Goal: Information Seeking & Learning: Understand process/instructions

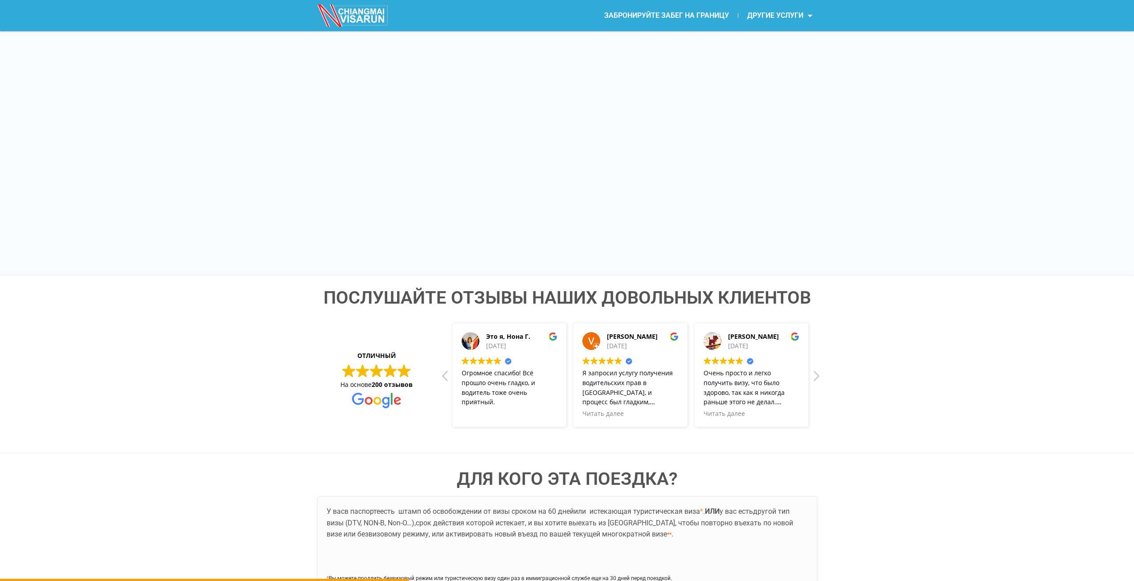
scroll to position [1455, 0]
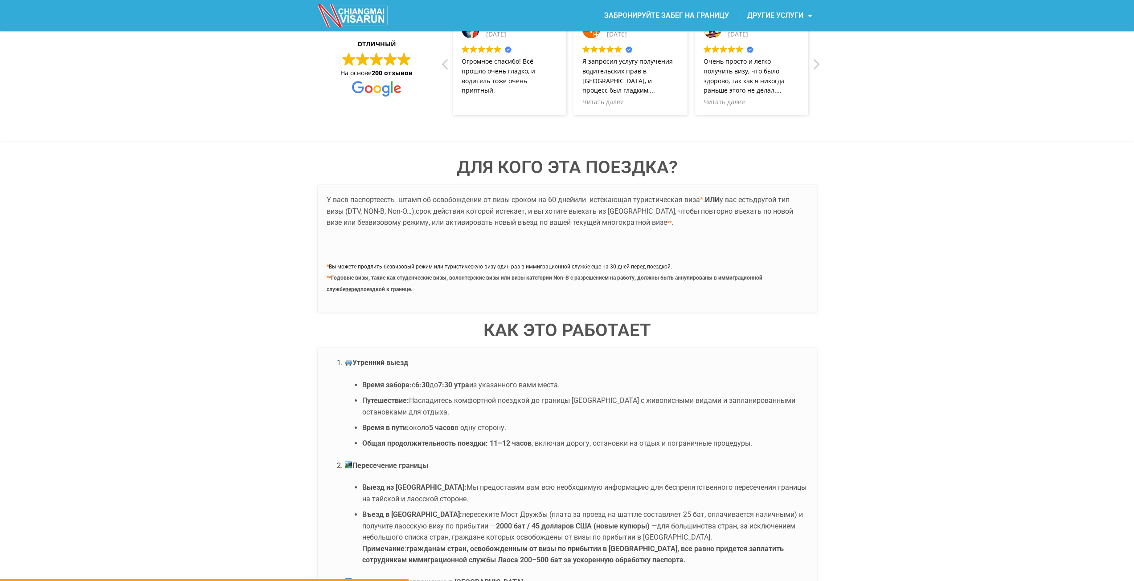
drag, startPoint x: 398, startPoint y: 279, endPoint x: 428, endPoint y: 281, distance: 29.9
click at [419, 280] on font "Годовые визы, такие как студенческие визы, волонтерские визы или визы категории…" at bounding box center [545, 284] width 436 height 18
click at [430, 281] on font "Годовые визы, такие как студенческие визы, волонтерские визы или визы категории…" at bounding box center [545, 284] width 436 height 18
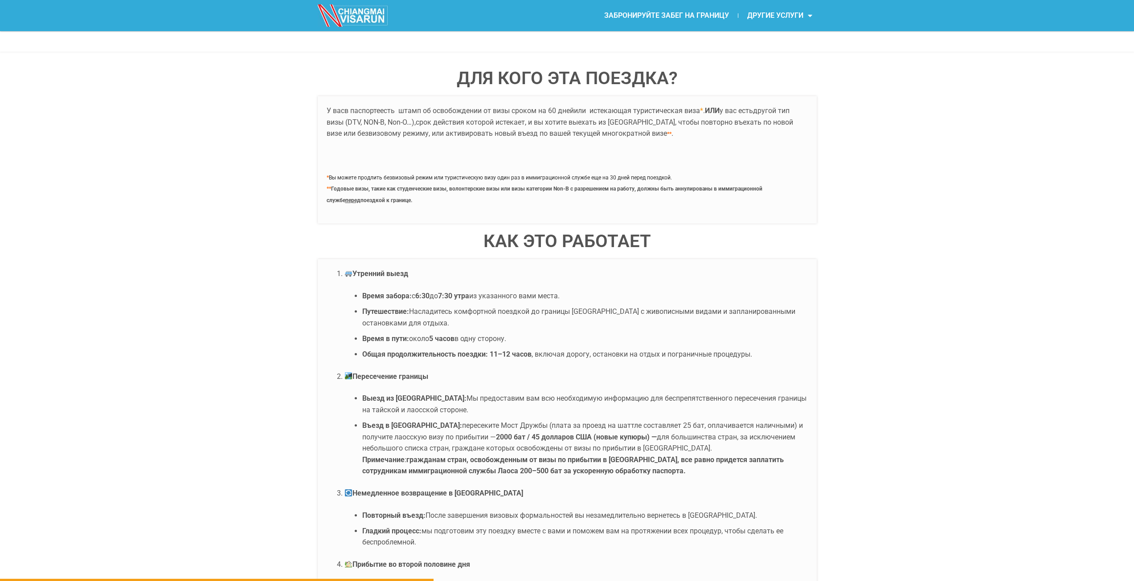
drag, startPoint x: 449, startPoint y: 359, endPoint x: 483, endPoint y: 357, distance: 34.8
click at [478, 357] on font "Общая продолжительность поездки:" at bounding box center [425, 354] width 126 height 8
click at [483, 357] on font "Общая продолжительность поездки:" at bounding box center [425, 354] width 126 height 8
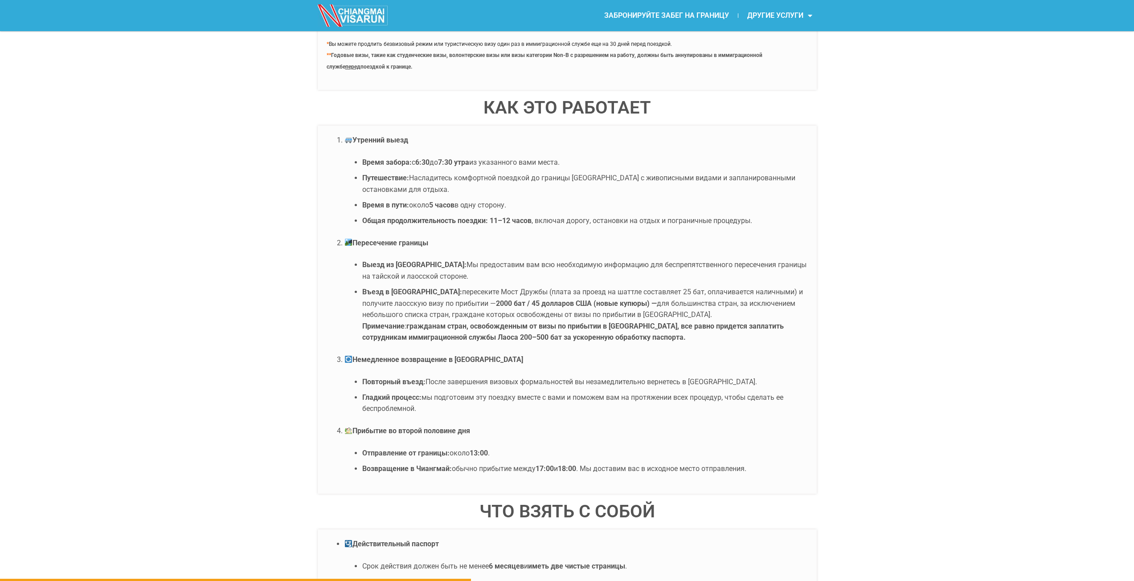
drag, startPoint x: 418, startPoint y: 329, endPoint x: 465, endPoint y: 325, distance: 46.9
click at [463, 325] on font "гражданам стран, освобожденным от визы по прибытии в Лаос, все равно придется з…" at bounding box center [572, 332] width 421 height 20
click at [466, 325] on font "гражданам стран, освобожденным от визы по прибытии в Лаос, все равно придется з…" at bounding box center [572, 332] width 421 height 20
click at [476, 327] on font "гражданам стран, освобожденным от визы по прибытии в Лаос, все равно придется з…" at bounding box center [572, 332] width 421 height 20
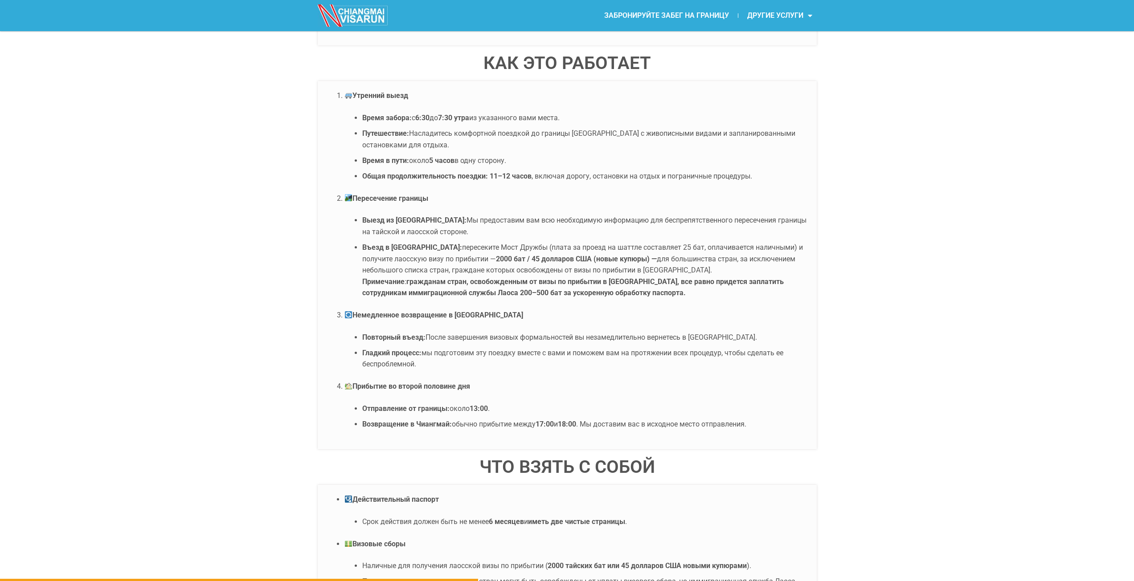
drag, startPoint x: 429, startPoint y: 340, endPoint x: 451, endPoint y: 338, distance: 22.9
click at [451, 338] on font "После завершения визовых формальностей вы незамедлительно вернетесь в Таиланд." at bounding box center [590, 337] width 331 height 8
drag, startPoint x: 417, startPoint y: 353, endPoint x: 446, endPoint y: 356, distance: 28.6
click at [444, 356] on li "Гладкий процесс: мы подготовим эту поездку вместе с вами и поможем вам на протя…" at bounding box center [584, 358] width 445 height 23
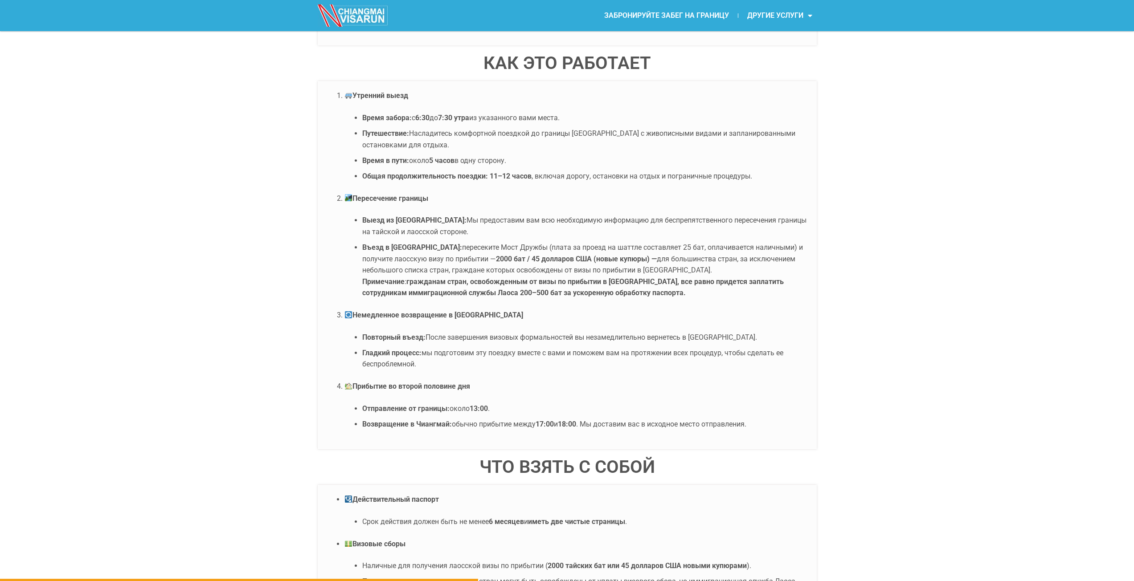
click at [446, 356] on font "мы подготовим эту поездку вместе с вами и поможем вам на протяжении всех процед…" at bounding box center [572, 359] width 421 height 20
drag, startPoint x: 420, startPoint y: 384, endPoint x: 452, endPoint y: 385, distance: 32.1
click at [449, 385] on font "Прибытие во второй половине дня" at bounding box center [411, 386] width 118 height 8
click at [454, 385] on font "Прибытие во второй половине дня" at bounding box center [411, 386] width 118 height 8
drag, startPoint x: 466, startPoint y: 425, endPoint x: 547, endPoint y: 424, distance: 80.6
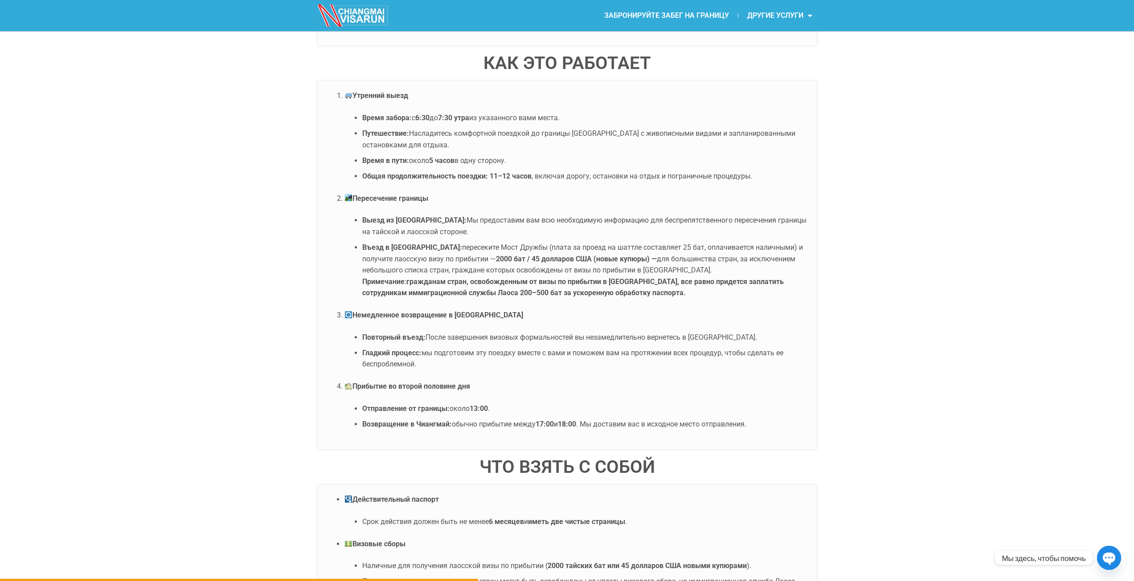
click at [534, 425] on font "обычно прибытие между" at bounding box center [494, 424] width 84 height 8
click at [547, 424] on font "17:00" at bounding box center [544, 424] width 18 height 8
drag, startPoint x: 362, startPoint y: 176, endPoint x: 531, endPoint y: 173, distance: 169.3
click at [531, 173] on li "Общая продолжительность поездки: 11–12 часов , включая дорогу, остановки на отд…" at bounding box center [584, 177] width 445 height 12
copy li "Общая продолжительность поездки: 11–12 часов"
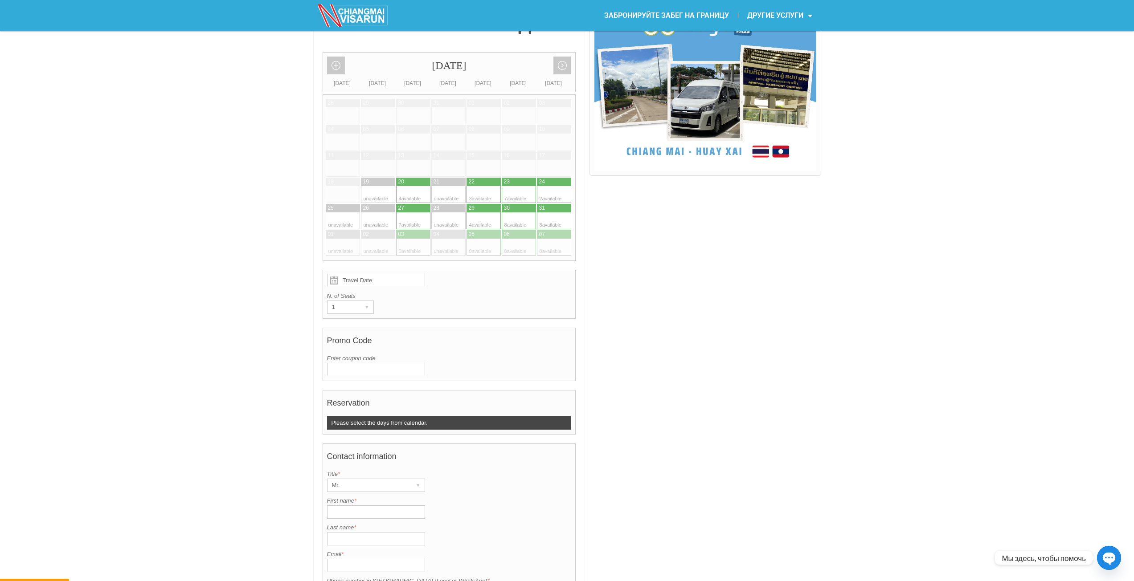
scroll to position [118, 0]
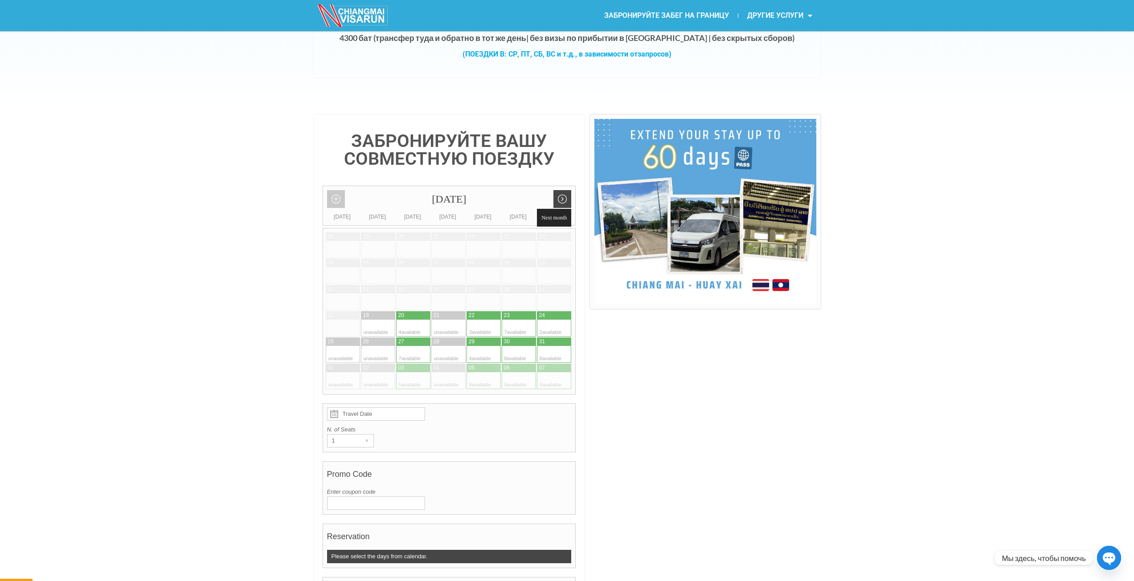
click at [563, 208] on link "Next month" at bounding box center [562, 199] width 18 height 18
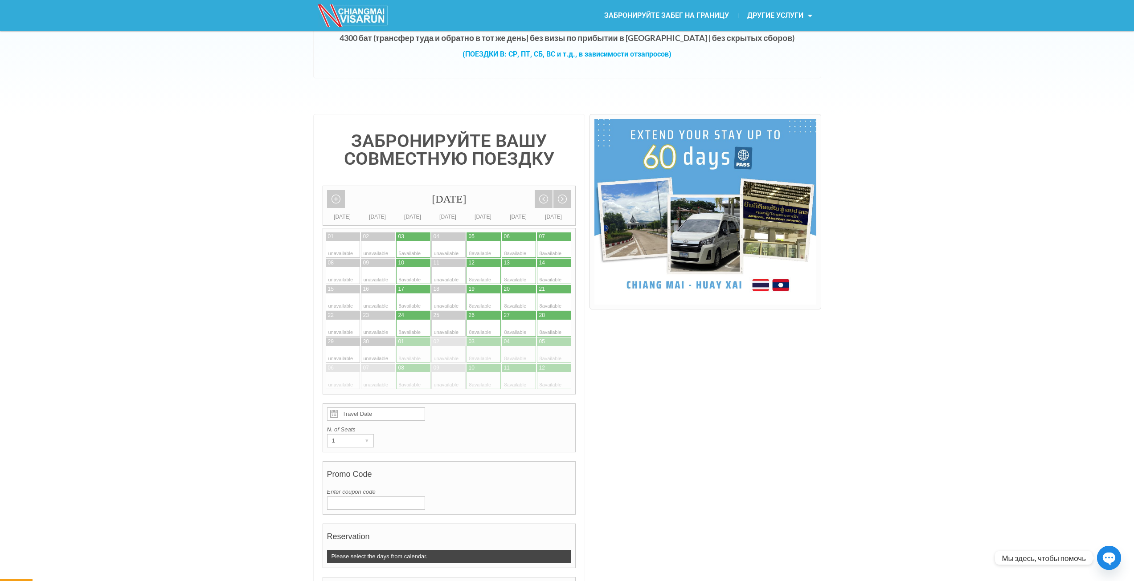
click at [519, 302] on div at bounding box center [527, 302] width 17 height 17
type input "20 September 2025"
radio input "true"
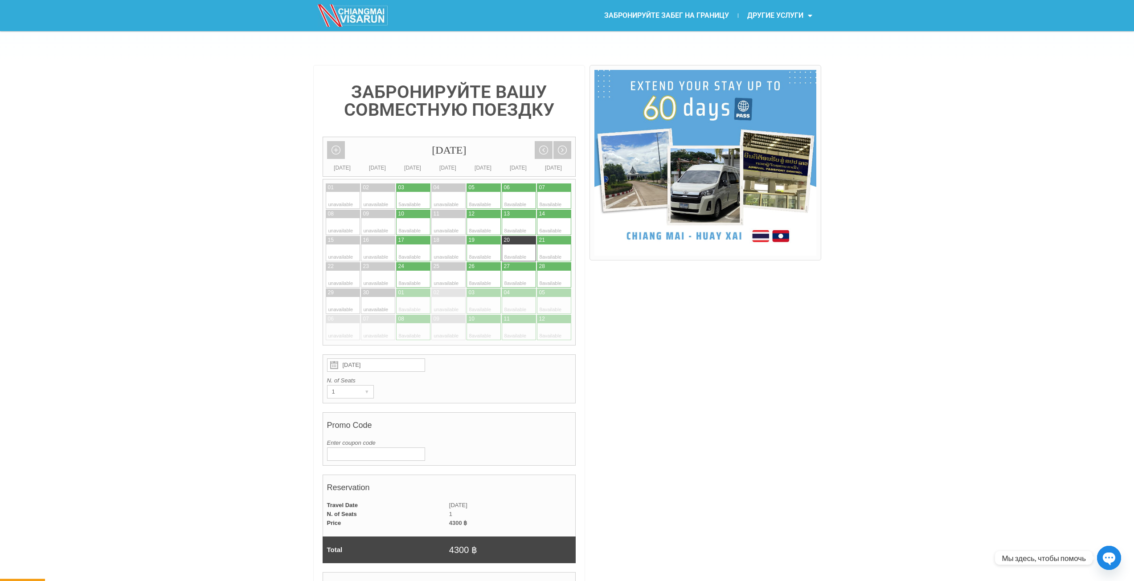
scroll to position [301, 0]
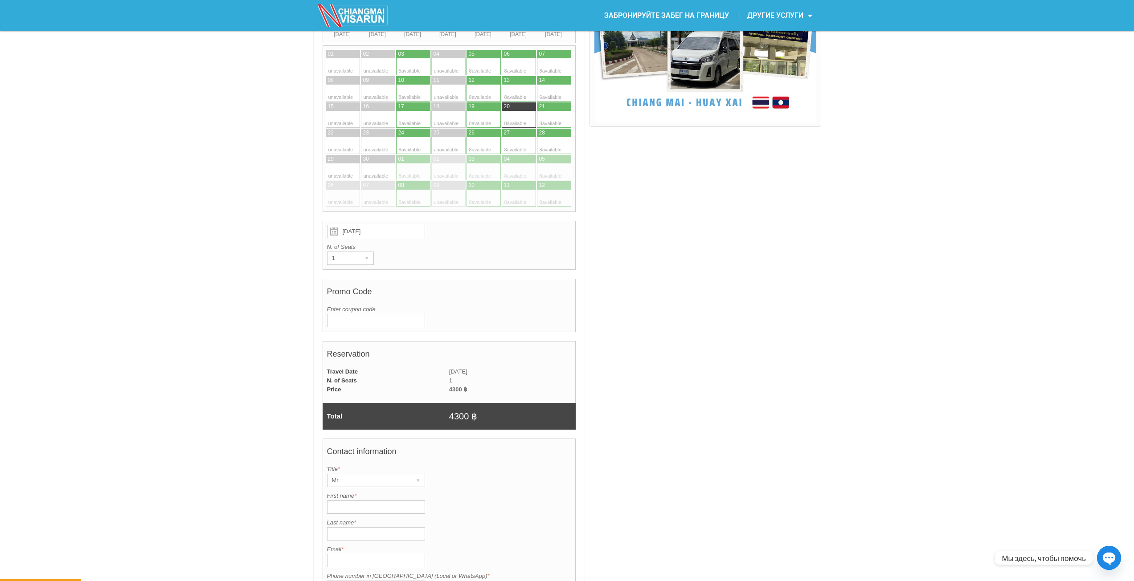
drag, startPoint x: 459, startPoint y: 419, endPoint x: 479, endPoint y: 419, distance: 20.1
click at [479, 419] on td "4300 ฿" at bounding box center [512, 416] width 127 height 27
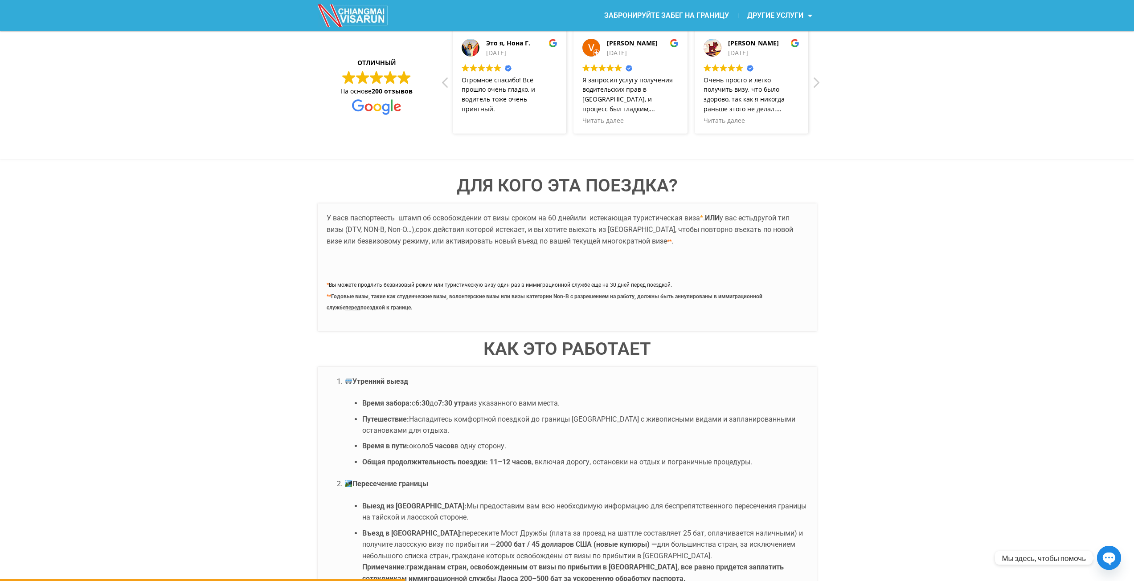
scroll to position [1682, 0]
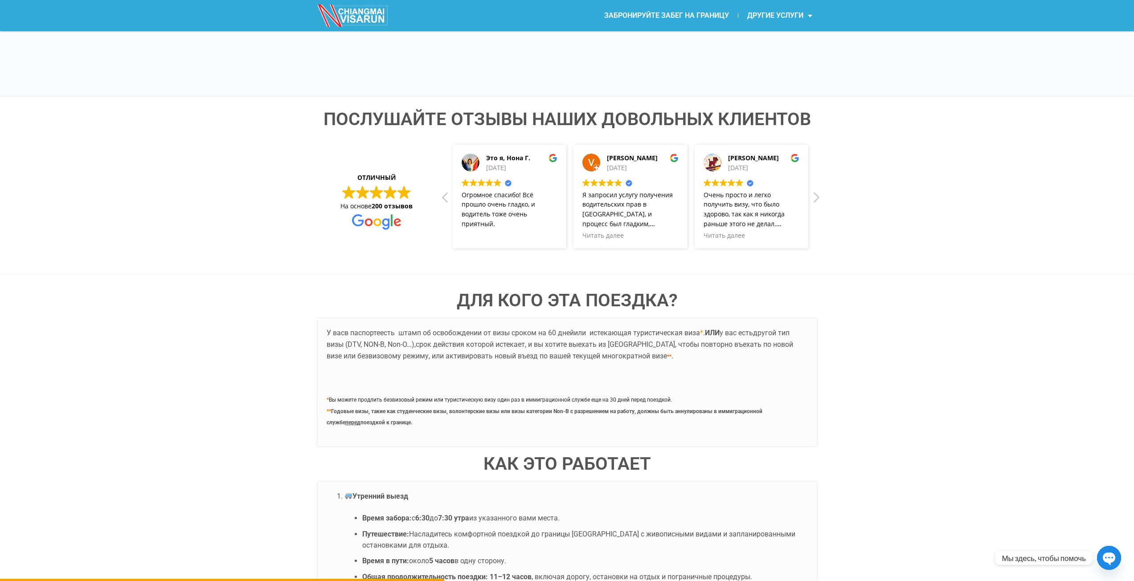
drag, startPoint x: 238, startPoint y: 408, endPoint x: 271, endPoint y: 253, distance: 159.5
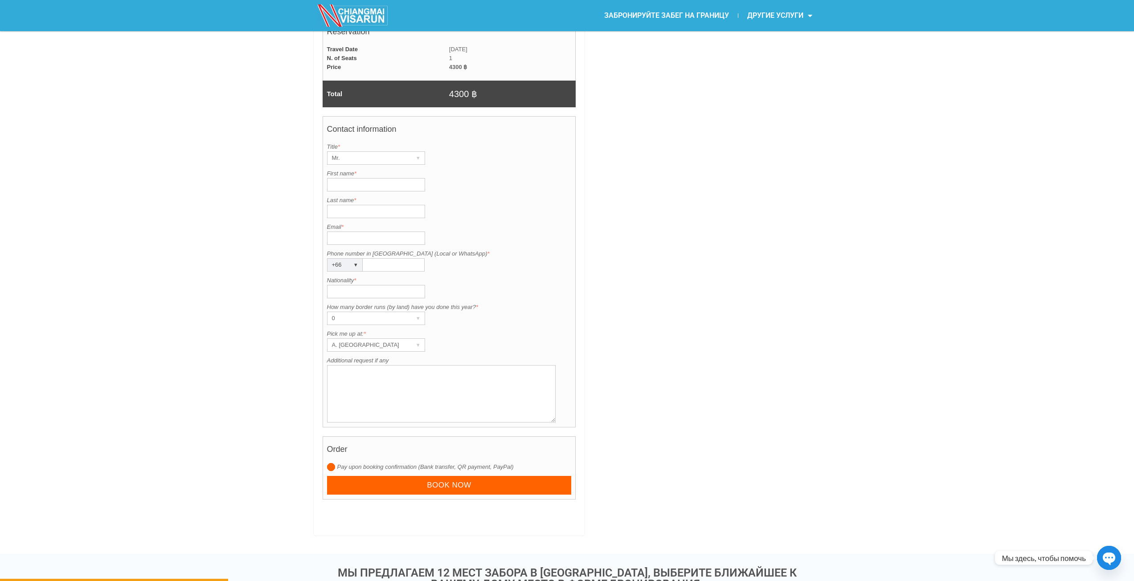
scroll to position [846, 0]
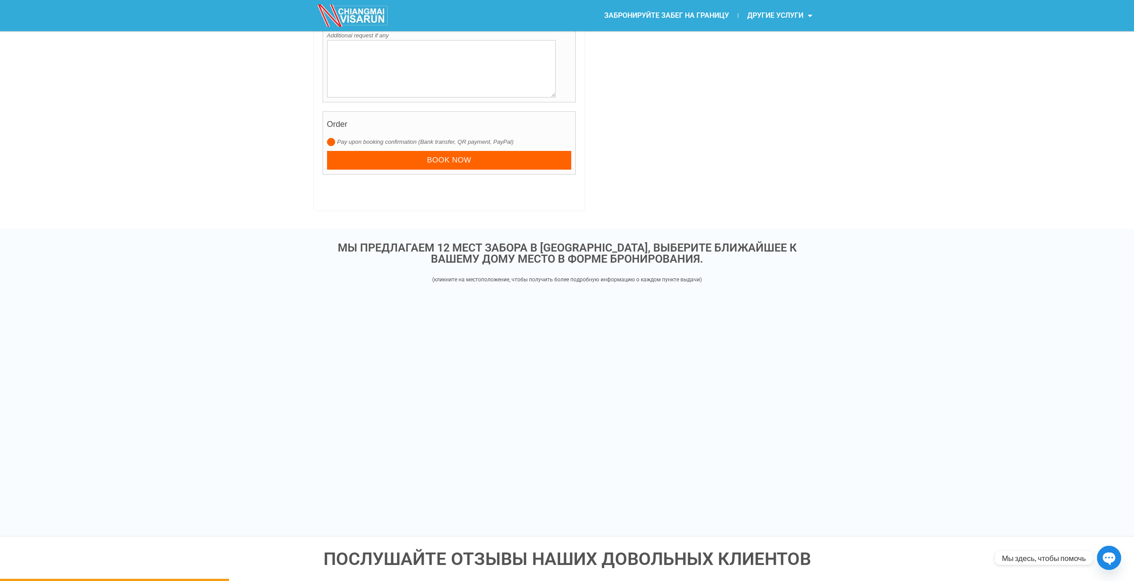
drag, startPoint x: 757, startPoint y: 330, endPoint x: 760, endPoint y: 386, distance: 56.2
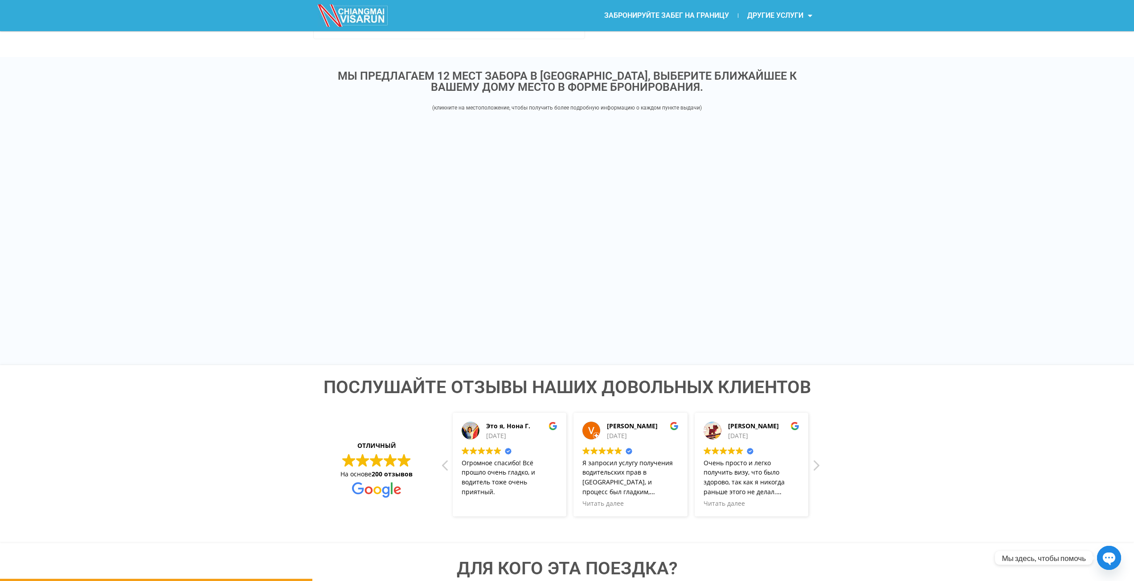
drag, startPoint x: 852, startPoint y: 372, endPoint x: 844, endPoint y: 399, distance: 28.0
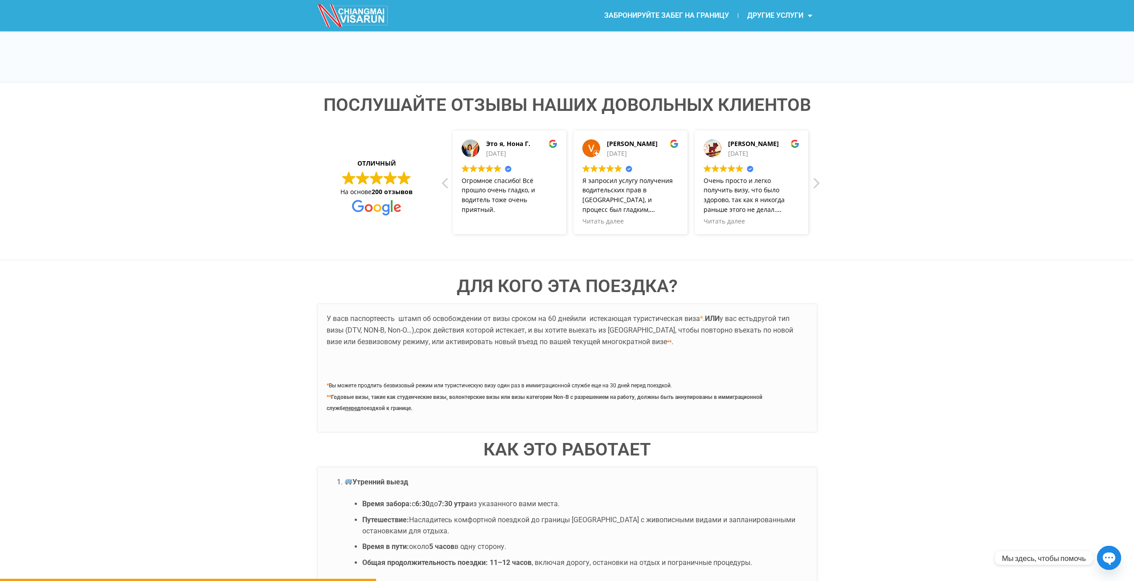
scroll to position [1448, 0]
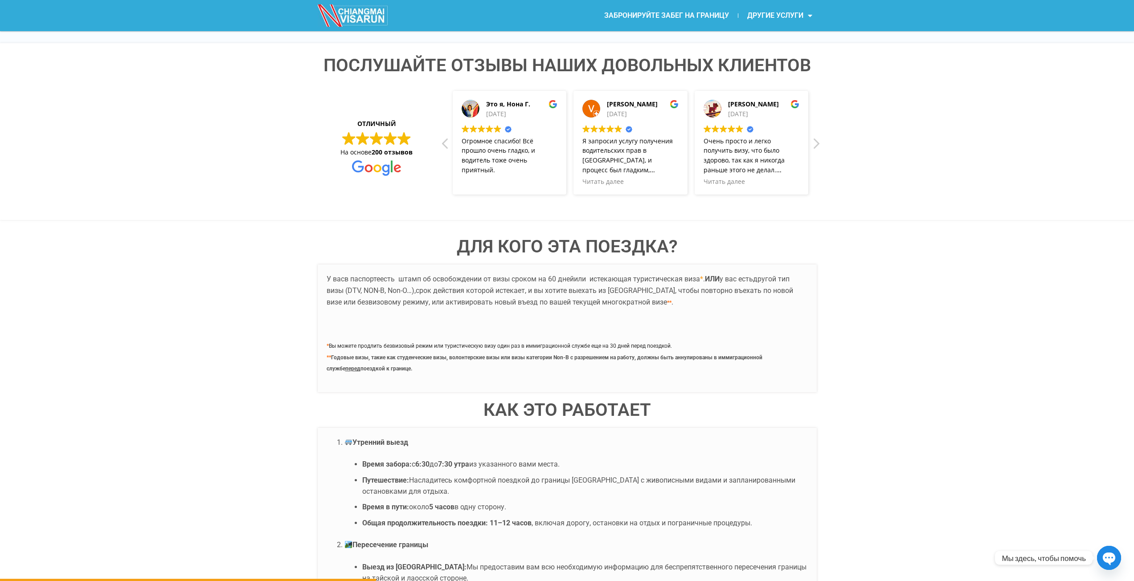
drag, startPoint x: 840, startPoint y: 350, endPoint x: 829, endPoint y: 363, distance: 16.8
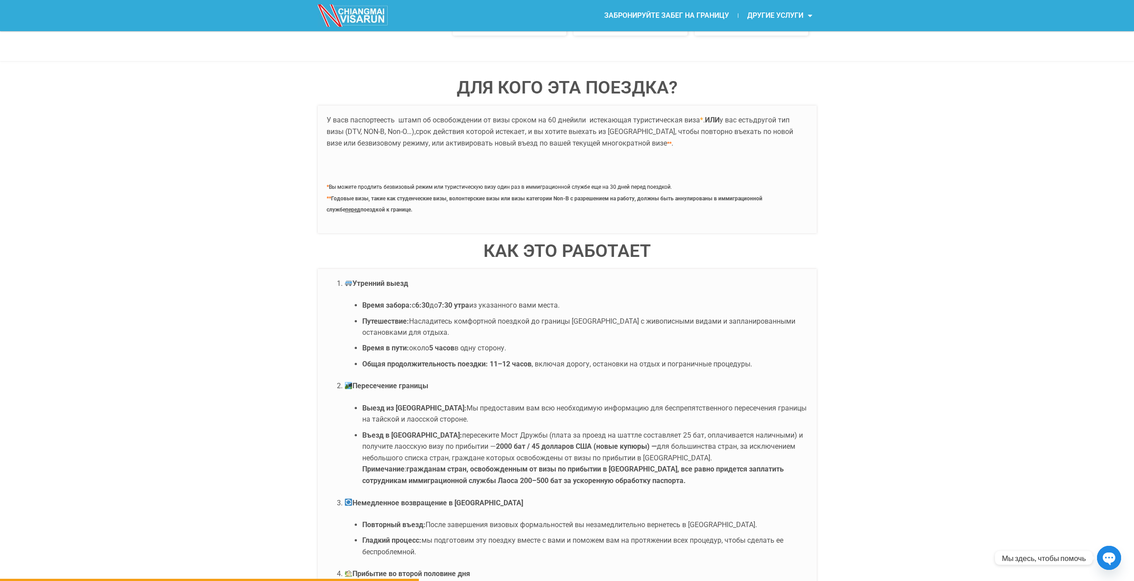
drag, startPoint x: 827, startPoint y: 355, endPoint x: 797, endPoint y: 390, distance: 46.4
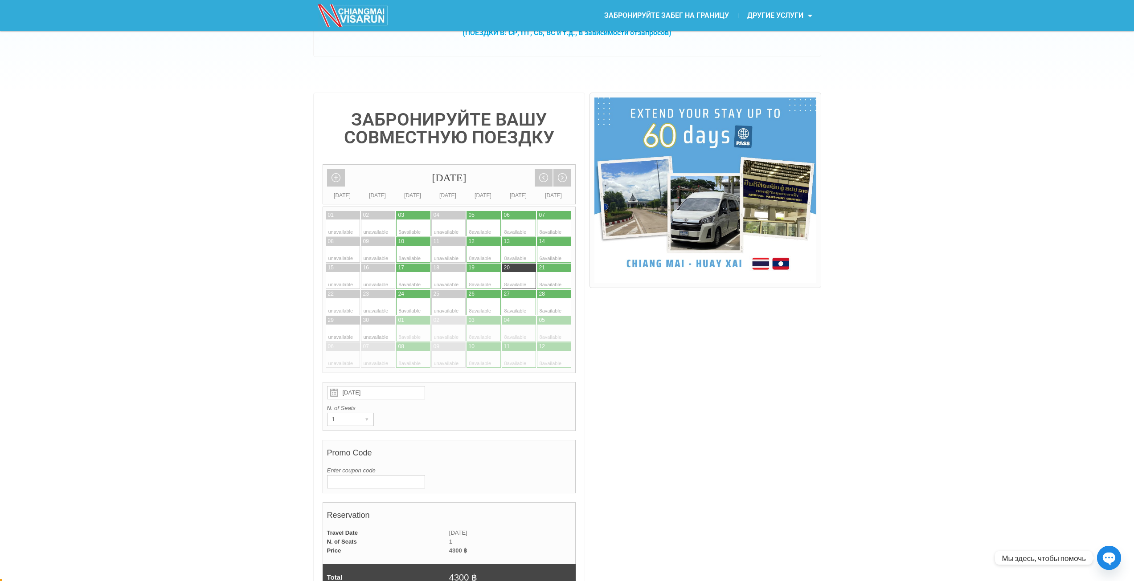
scroll to position [229, 0]
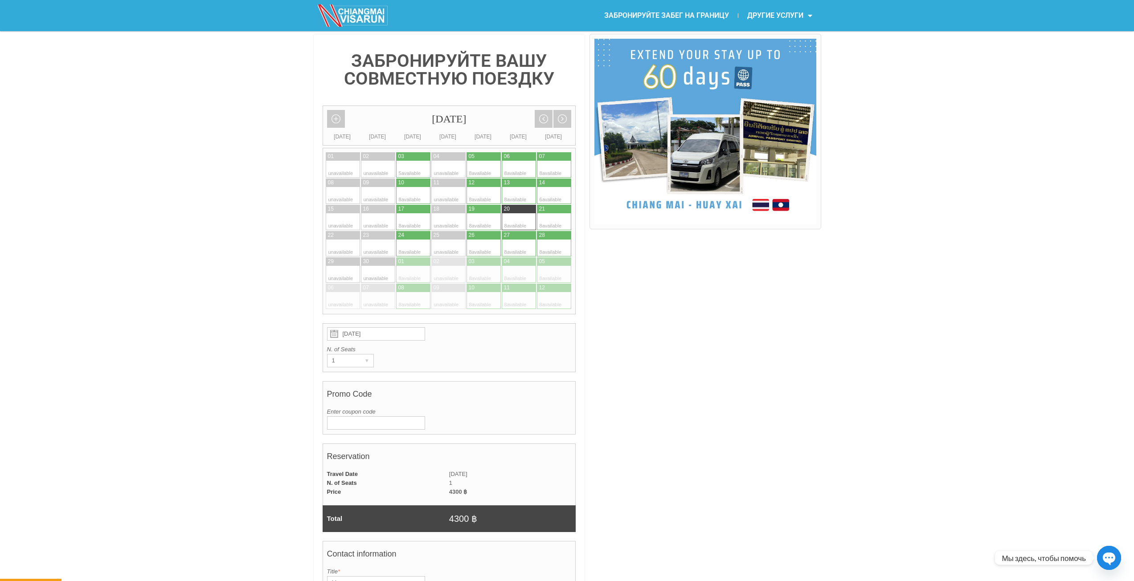
drag, startPoint x: 936, startPoint y: 207, endPoint x: 894, endPoint y: 183, distance: 48.5
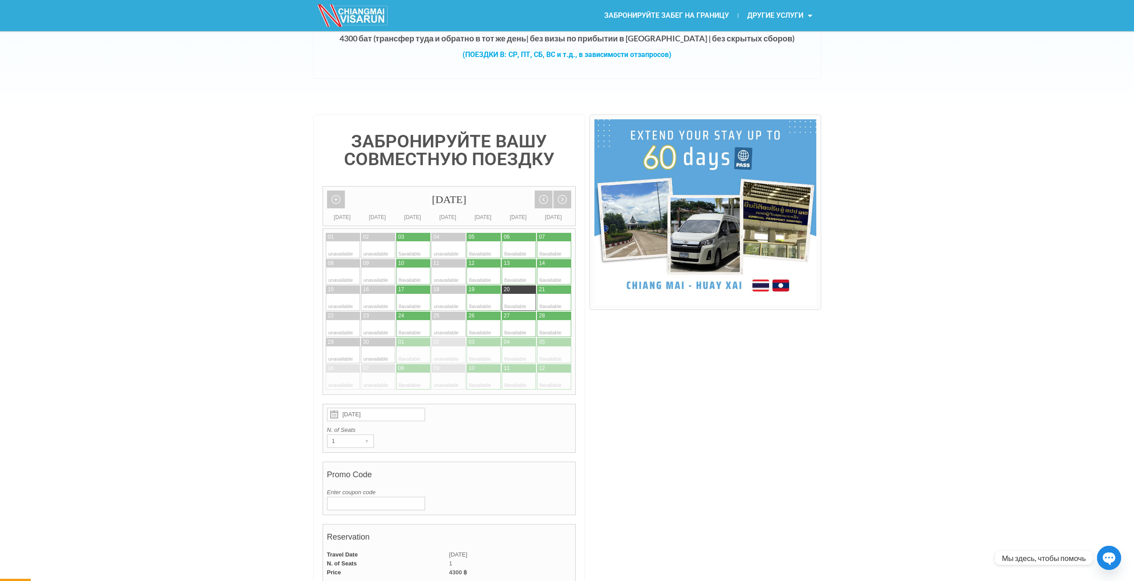
scroll to position [49, 0]
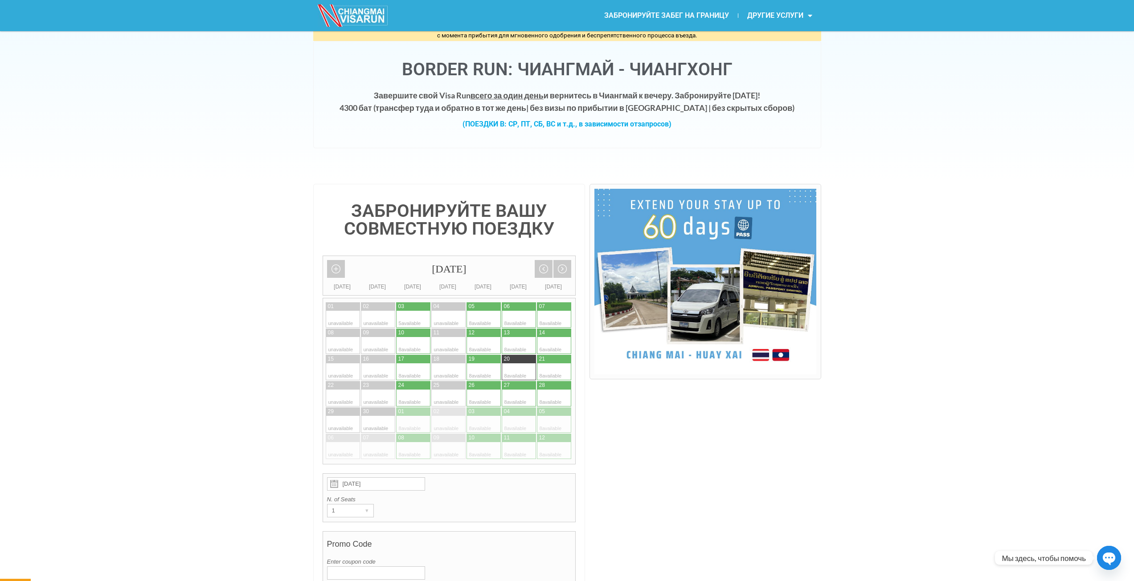
drag, startPoint x: 890, startPoint y: 207, endPoint x: 912, endPoint y: 183, distance: 32.8
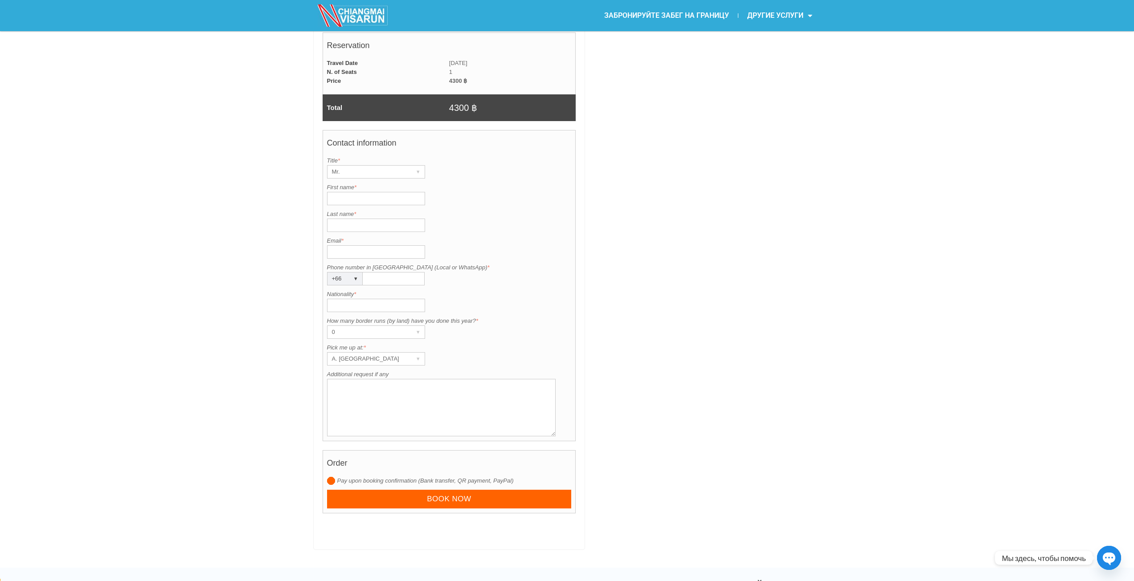
drag, startPoint x: 918, startPoint y: 182, endPoint x: 910, endPoint y: 310, distance: 128.1
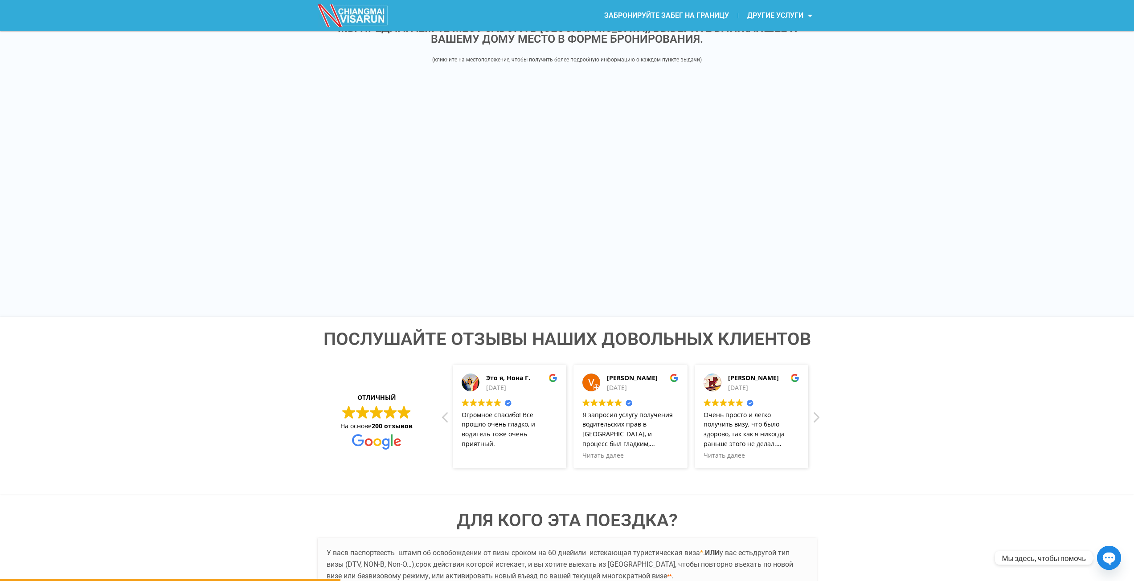
drag, startPoint x: 849, startPoint y: 294, endPoint x: 885, endPoint y: 409, distance: 120.2
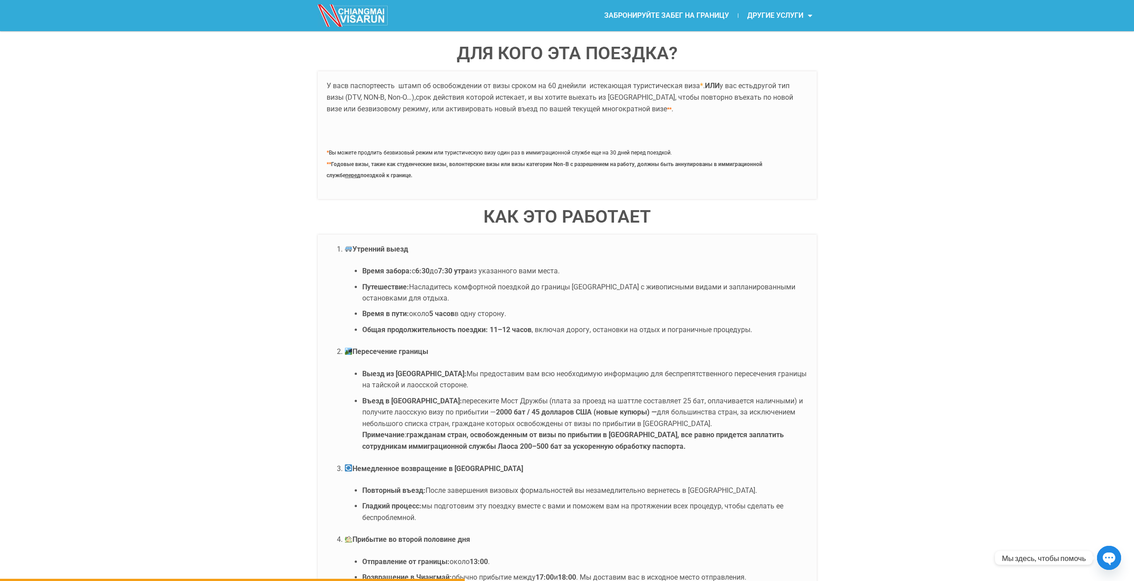
scroll to position [1725, 0]
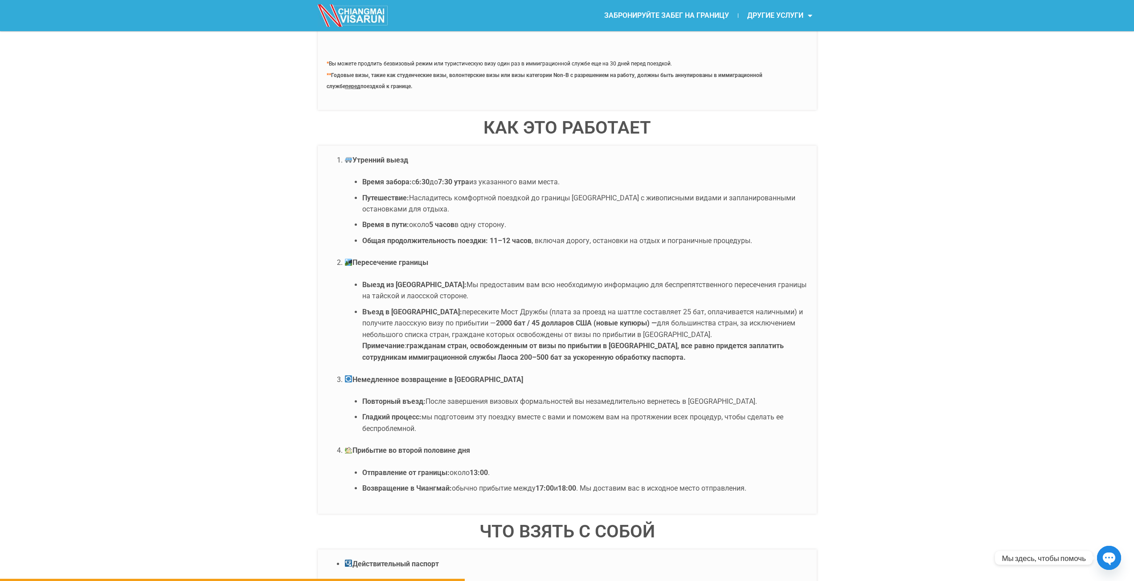
drag, startPoint x: 453, startPoint y: 290, endPoint x: 517, endPoint y: 295, distance: 64.4
click at [516, 295] on li "Выезд из Таиланда: Мы предоставим вам всю необходимую информацию для беспрепятс…" at bounding box center [584, 290] width 445 height 23
click at [517, 295] on li "Выезд из Таиланда: Мы предоставим вам всю необходимую информацию для беспрепятс…" at bounding box center [584, 290] width 445 height 23
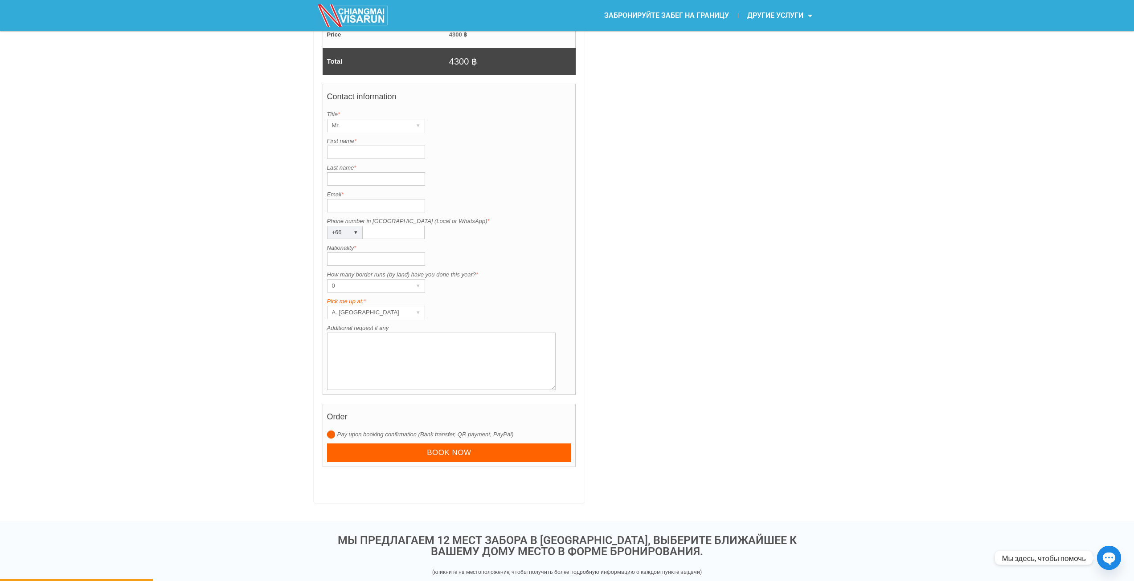
scroll to position [433, 0]
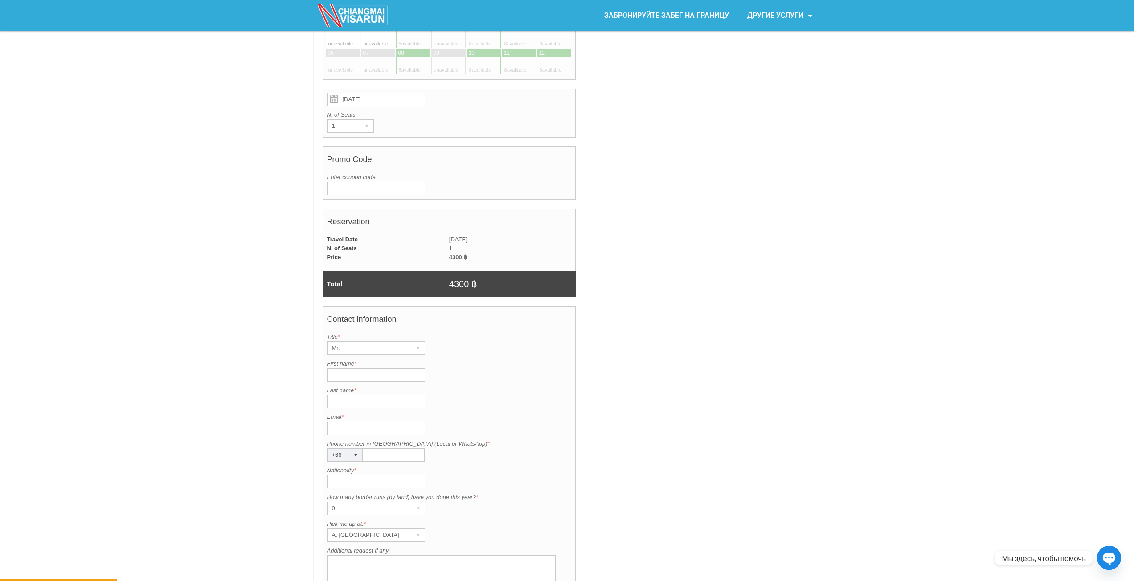
drag, startPoint x: 432, startPoint y: 287, endPoint x: 502, endPoint y: 293, distance: 71.1
click at [501, 293] on tr "Total 4300 ฿" at bounding box center [449, 284] width 253 height 27
click at [502, 293] on td "4300 ฿" at bounding box center [512, 284] width 127 height 27
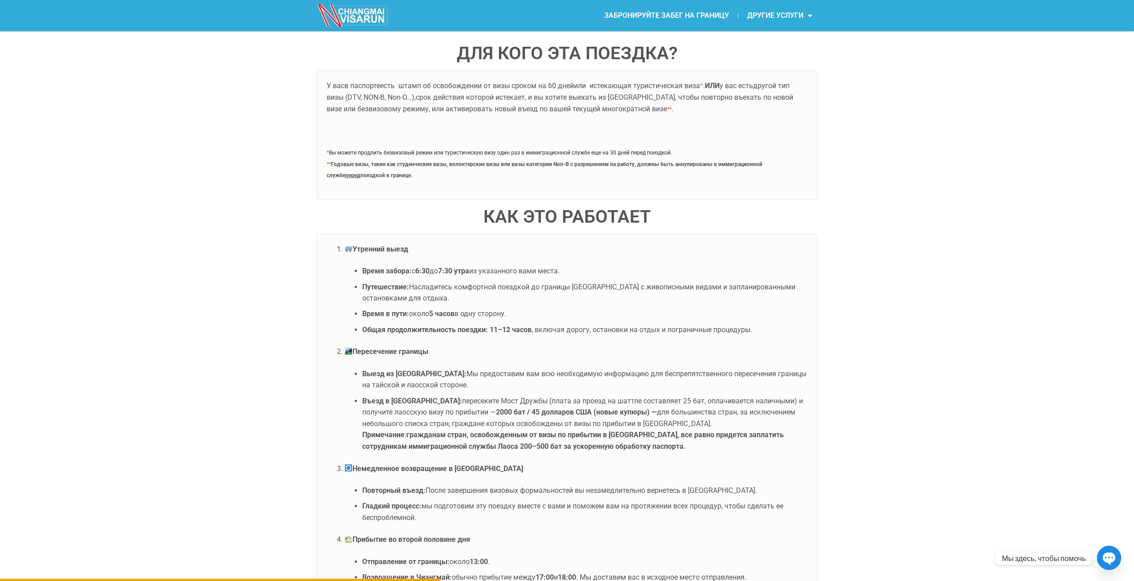
scroll to position [1725, 0]
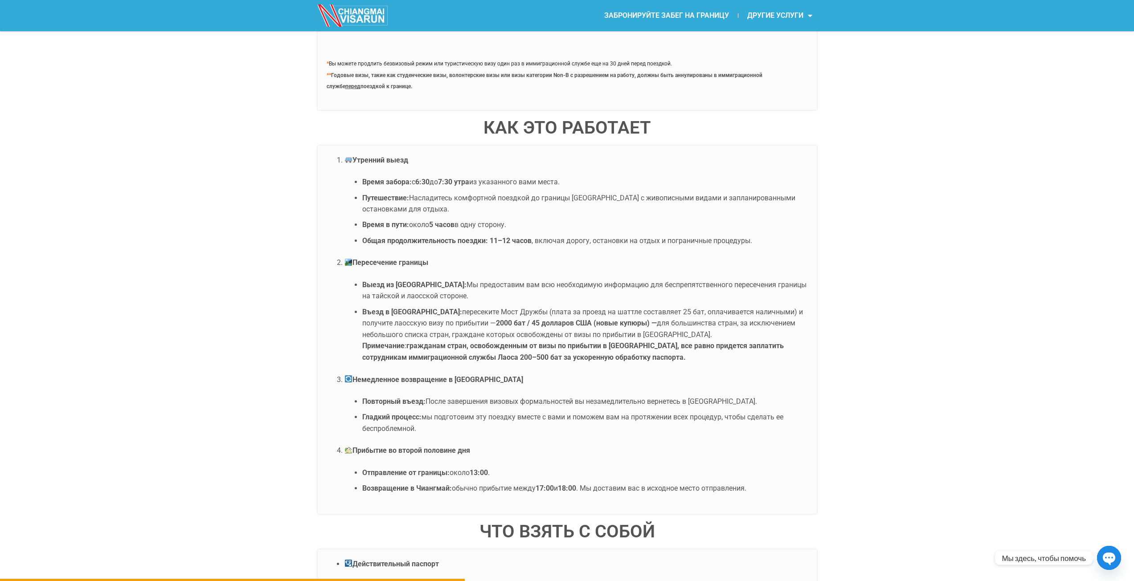
drag, startPoint x: 388, startPoint y: 314, endPoint x: 443, endPoint y: 315, distance: 55.2
click at [441, 315] on li "Въезд в Лаос: пересеките Мост Дружбы (плата за проезд на шаттле составляет 25 б…" at bounding box center [584, 334] width 445 height 57
click at [443, 315] on font "пересеките Мост Дружбы (плата за проезд на шаттле составляет 25 бат, оплачивает…" at bounding box center [582, 318] width 441 height 20
drag, startPoint x: 474, startPoint y: 311, endPoint x: 546, endPoint y: 313, distance: 72.2
click at [523, 314] on font "пересеките Мост Дружбы (плата за проезд на шаттле составляет 25 бат, оплачивает…" at bounding box center [582, 318] width 441 height 20
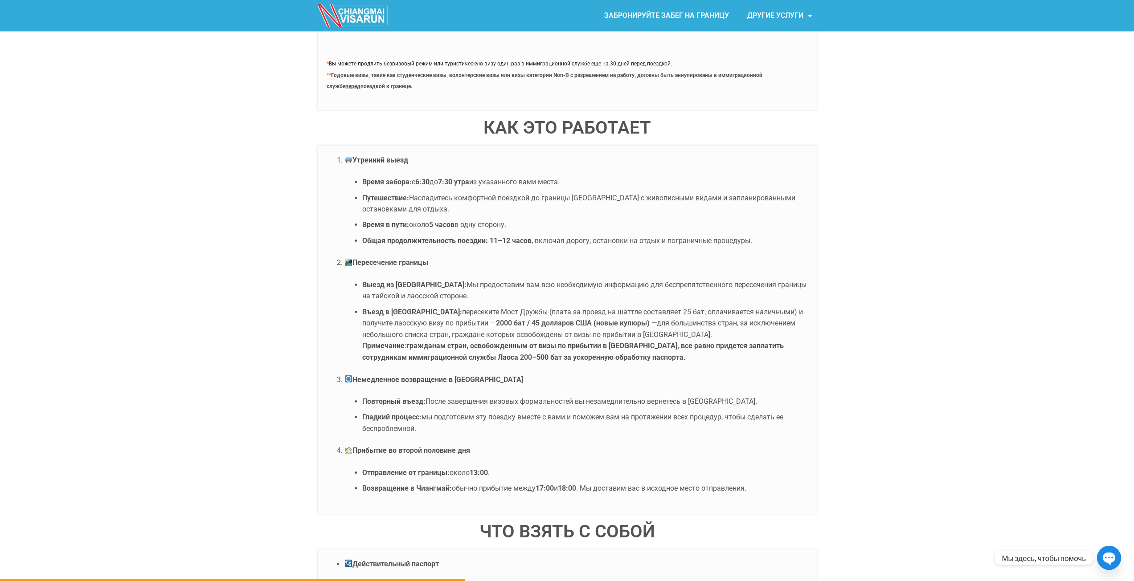
click at [562, 314] on font "пересеките Мост Дружбы (плата за проезд на шаттле составляет 25 бат, оплачивает…" at bounding box center [582, 318] width 441 height 20
drag, startPoint x: 558, startPoint y: 311, endPoint x: 657, endPoint y: 310, distance: 99.3
click at [646, 310] on font "пересеките Мост Дружбы (плата за проезд на шаттле составляет 25 бат, оплачивает…" at bounding box center [582, 318] width 441 height 20
drag, startPoint x: 388, startPoint y: 322, endPoint x: 449, endPoint y: 324, distance: 62.0
click at [449, 324] on font "пересеките Мост Дружбы (плата за проезд на шаттле составляет 25 бат, оплачивает…" at bounding box center [582, 318] width 441 height 20
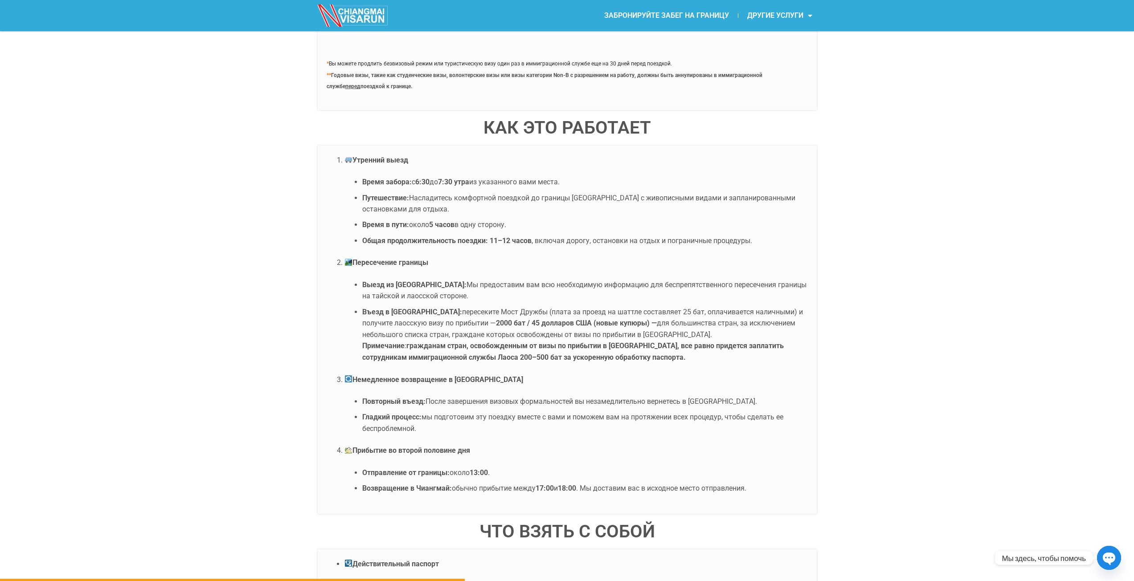
drag, startPoint x: 449, startPoint y: 324, endPoint x: 480, endPoint y: 326, distance: 30.8
click at [450, 324] on font "пересеките Мост Дружбы (плата за проезд на шаттле составляет 25 бат, оплачивает…" at bounding box center [582, 318] width 441 height 20
click at [489, 312] on font "пересеките Мост Дружбы (плата за проезд на шаттле составляет 25 бат, оплачивает…" at bounding box center [582, 318] width 441 height 20
drag, startPoint x: 477, startPoint y: 324, endPoint x: 516, endPoint y: 327, distance: 39.3
click at [516, 327] on li "Въезд в Лаос: пересеките Мост Дружбы (плата за проезд на шаттле составляет 25 б…" at bounding box center [584, 334] width 445 height 57
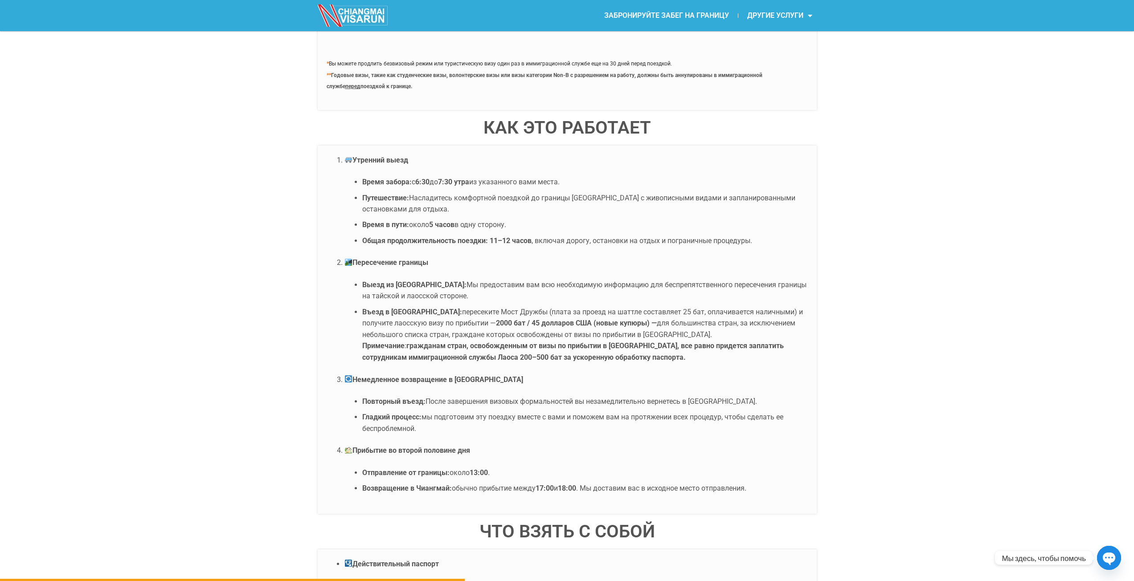
click at [516, 327] on font "2000 бат / 45 долларов США (новые купюры) —" at bounding box center [576, 323] width 161 height 8
drag, startPoint x: 392, startPoint y: 397, endPoint x: 576, endPoint y: 414, distance: 184.3
click at [576, 414] on ul "Повторный въезд: После завершения визовых формальностей вы незамедлительно верн…" at bounding box center [575, 415] width 463 height 38
click at [530, 400] on font "После завершения визовых формальностей вы незамедлительно вернетесь в Таиланд." at bounding box center [590, 401] width 331 height 8
click at [417, 400] on font "Повторный въезд:" at bounding box center [393, 401] width 63 height 8
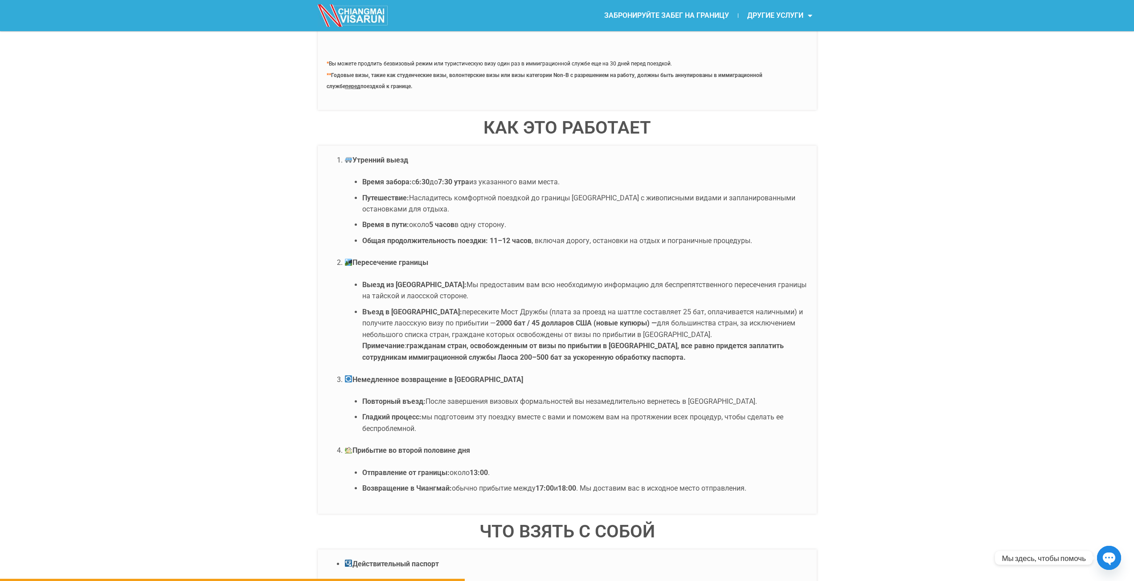
click at [513, 284] on font "Мы предоставим вам всю необходимую информацию для беспрепятственного пересечени…" at bounding box center [584, 291] width 444 height 20
click at [490, 347] on font "гражданам стран, освобожденным от визы по прибытии в Лаос, все равно придется з…" at bounding box center [572, 352] width 421 height 20
drag, startPoint x: 407, startPoint y: 321, endPoint x: 451, endPoint y: 325, distance: 43.9
click at [451, 325] on font "пересеките Мост Дружбы (плата за проезд на шаттле составляет 25 бат, оплачивает…" at bounding box center [582, 318] width 441 height 20
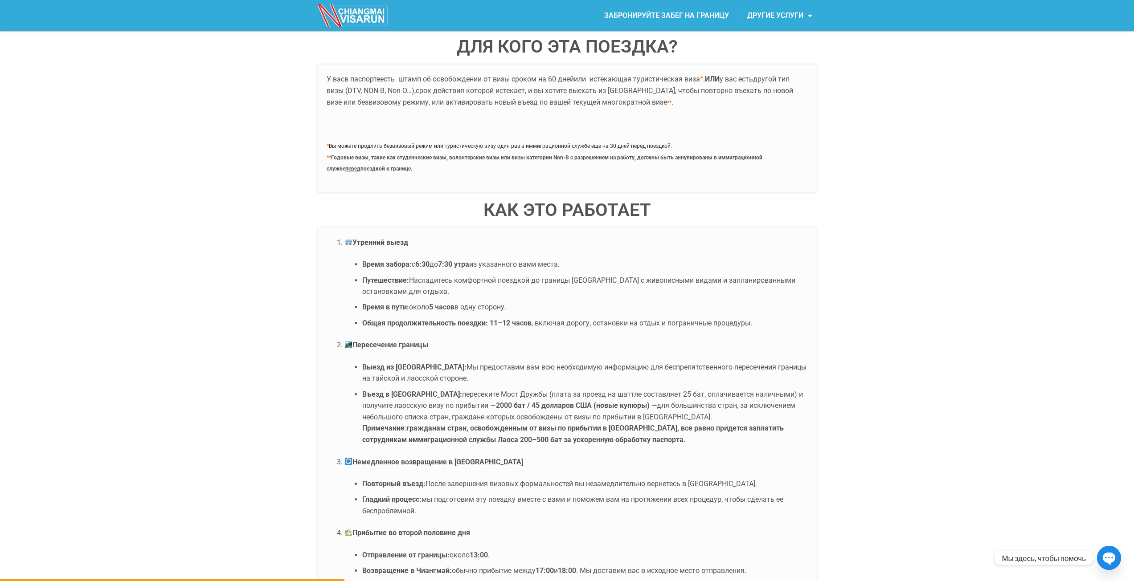
drag, startPoint x: 904, startPoint y: 341, endPoint x: 848, endPoint y: 445, distance: 118.6
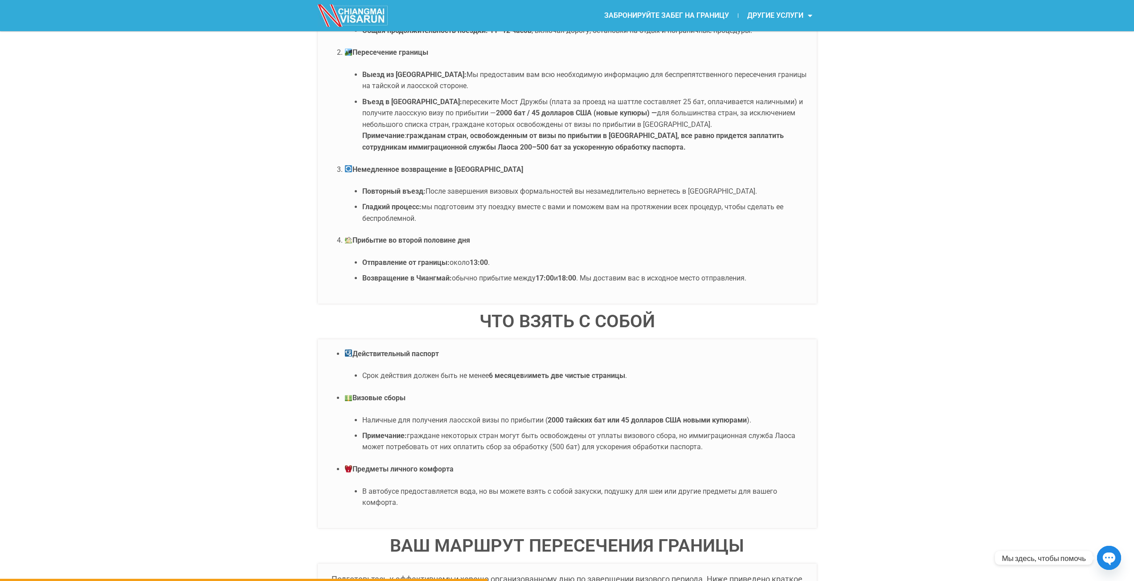
drag, startPoint x: 728, startPoint y: 323, endPoint x: 696, endPoint y: 406, distance: 88.7
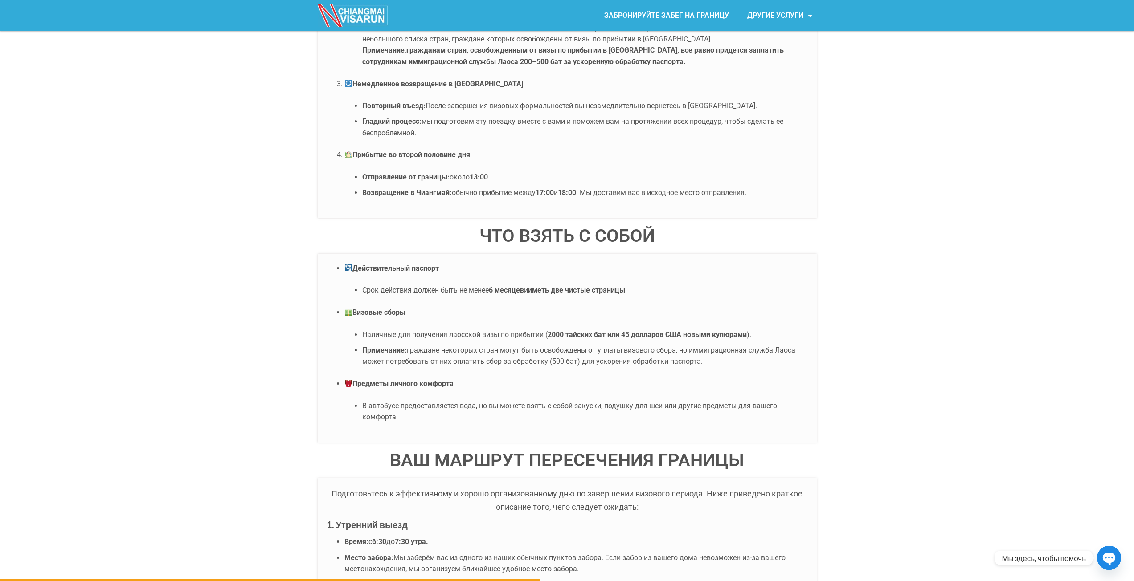
drag, startPoint x: 751, startPoint y: 321, endPoint x: 718, endPoint y: 361, distance: 52.0
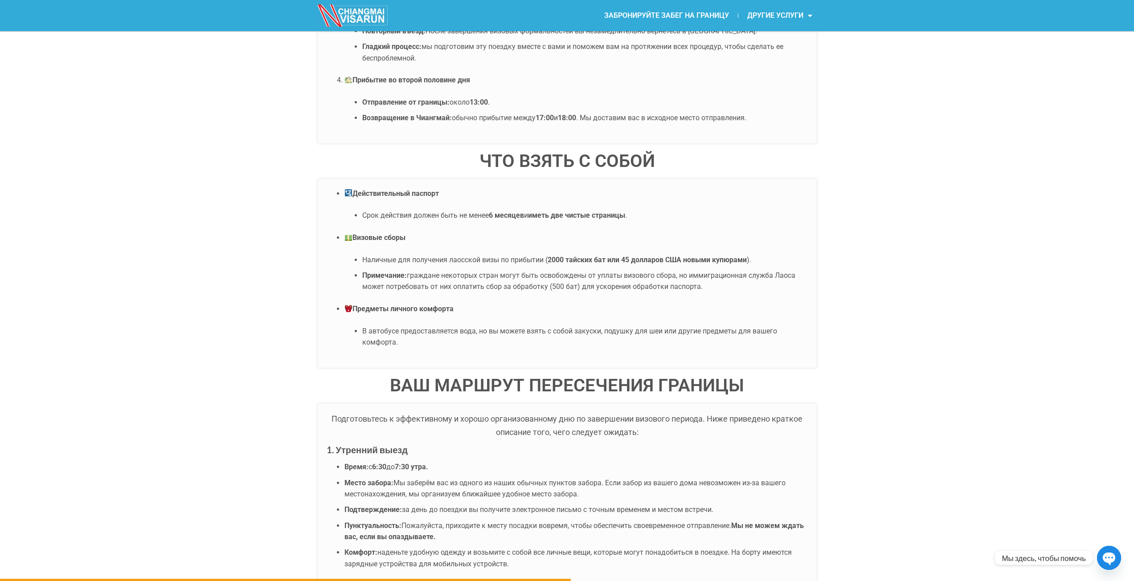
scroll to position [2095, 0]
drag, startPoint x: 638, startPoint y: 362, endPoint x: 630, endPoint y: 371, distance: 12.0
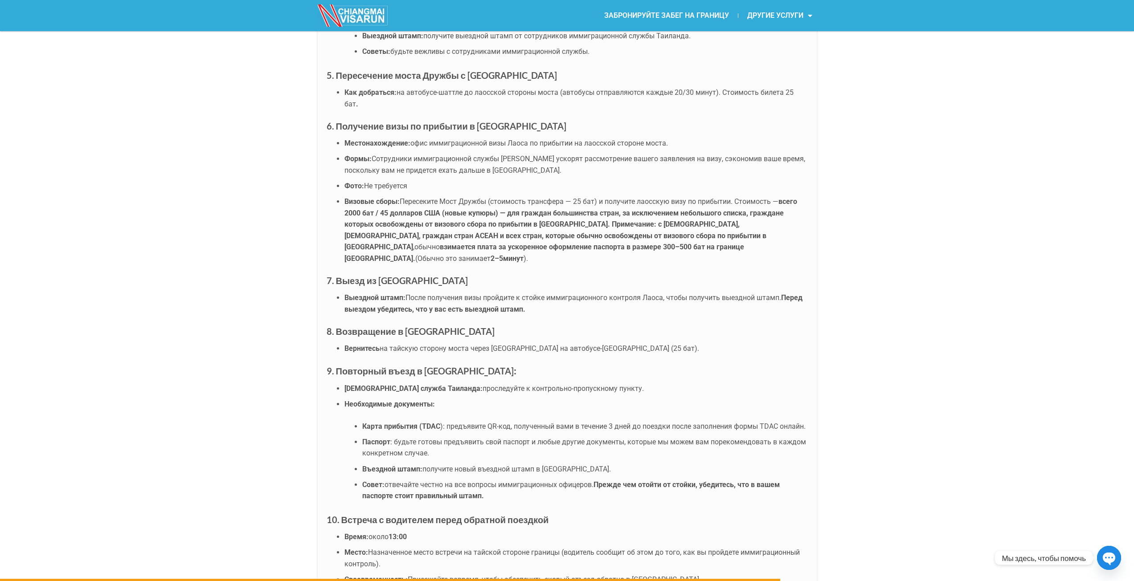
scroll to position [3075, 0]
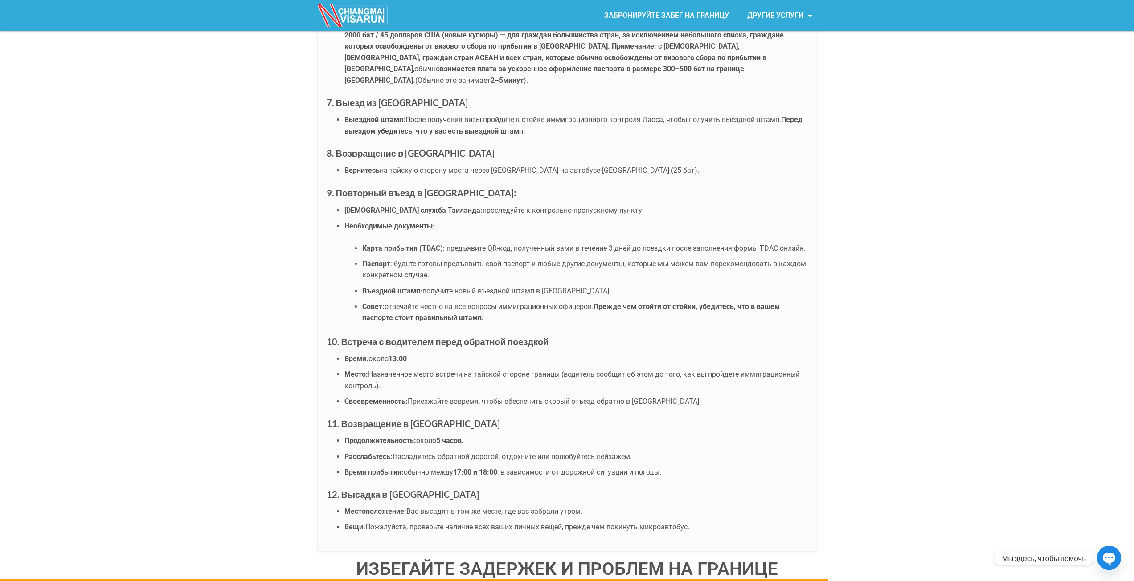
drag, startPoint x: 405, startPoint y: 460, endPoint x: 496, endPoint y: 457, distance: 90.5
click at [494, 457] on font "Насладитесь обратной дорогой, отдохните или полюбуйтесь пейзажем." at bounding box center [511, 457] width 239 height 8
click at [510, 454] on font "Насладитесь обратной дорогой, отдохните или полюбуйтесь пейзажем." at bounding box center [511, 457] width 239 height 8
drag, startPoint x: 580, startPoint y: 453, endPoint x: 618, endPoint y: 452, distance: 38.3
click at [617, 453] on font "Насладитесь обратной дорогой, отдохните или полюбуйтесь пейзажем." at bounding box center [511, 457] width 239 height 8
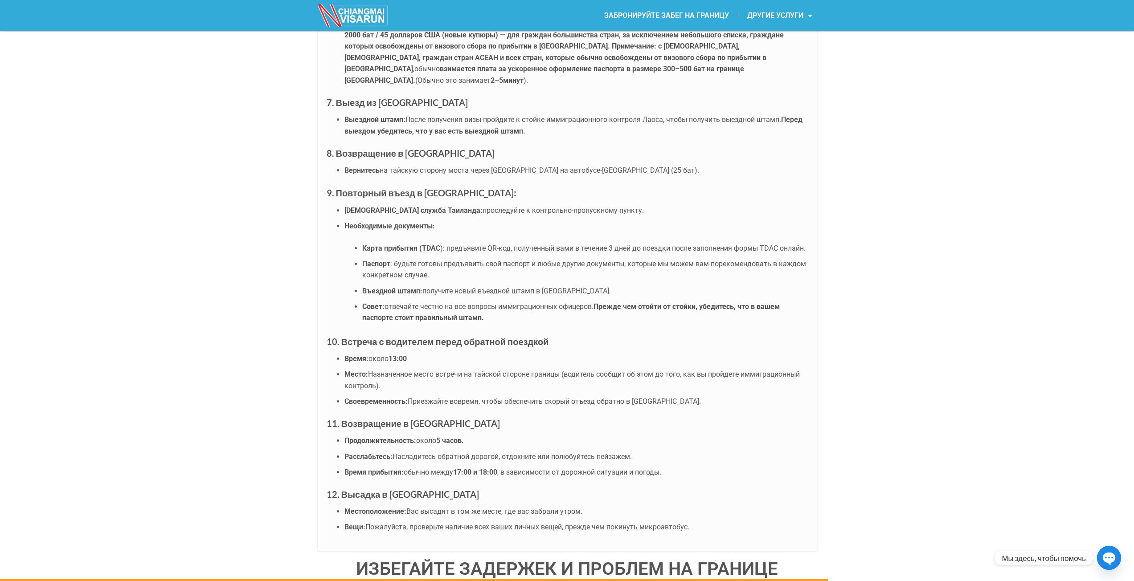
drag, startPoint x: 619, startPoint y: 452, endPoint x: 515, endPoint y: 457, distance: 103.5
click at [618, 452] on li "Расслабьтесь: Насладитесь обратной дорогой, отдохните или полюбуйтесь пейзажем." at bounding box center [575, 457] width 463 height 12
drag, startPoint x: 406, startPoint y: 474, endPoint x: 429, endPoint y: 475, distance: 23.2
click at [422, 475] on li "Время прибытия: обычно между 17:00 и 18:00 , в зависимости от дорожной ситуации…" at bounding box center [575, 473] width 463 height 12
drag, startPoint x: 431, startPoint y: 475, endPoint x: 454, endPoint y: 474, distance: 23.2
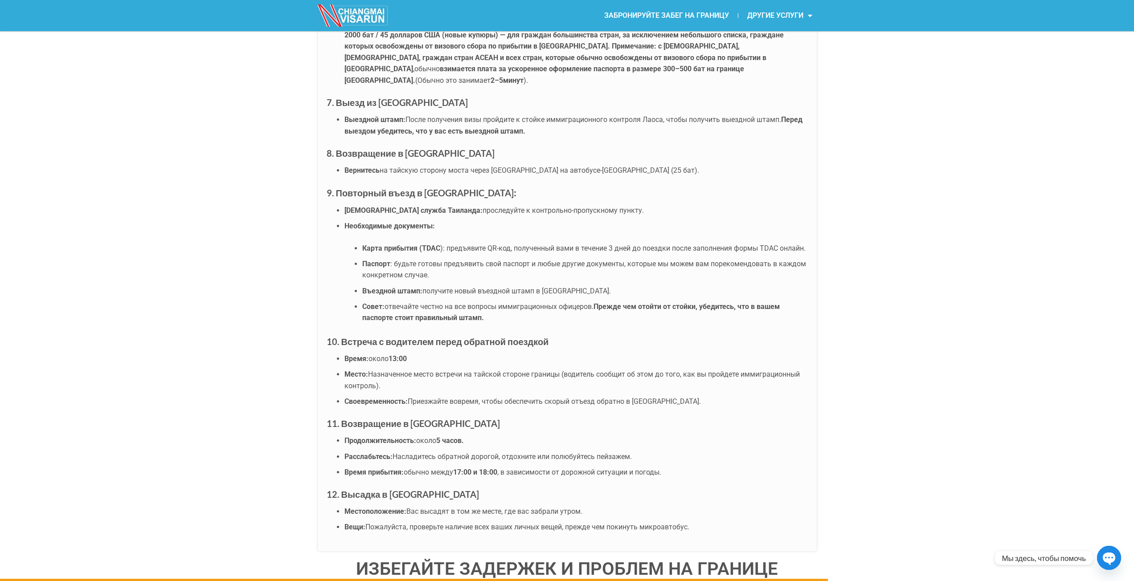
click at [432, 475] on font "обычно между" at bounding box center [428, 472] width 49 height 8
drag, startPoint x: 441, startPoint y: 473, endPoint x: 450, endPoint y: 472, distance: 9.4
click at [450, 472] on font "обычно между" at bounding box center [428, 472] width 49 height 8
click at [398, 473] on font "Время прибытия:" at bounding box center [373, 472] width 59 height 8
drag, startPoint x: 453, startPoint y: 476, endPoint x: 475, endPoint y: 473, distance: 21.6
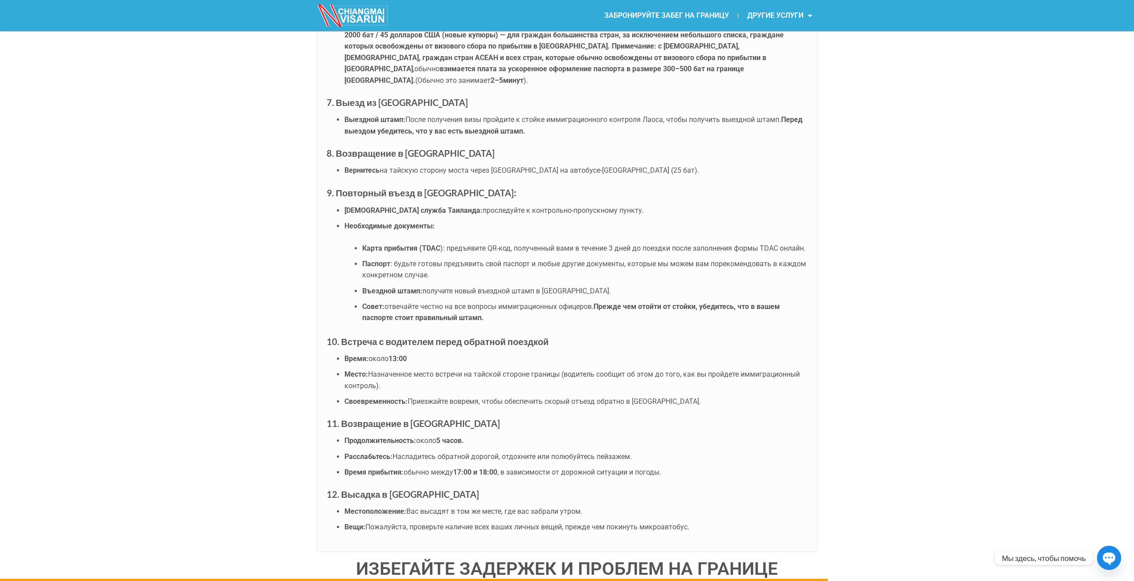
click at [474, 473] on li "Время прибытия: обычно между 17:00 и 18:00 , в зависимости от дорожной ситуации…" at bounding box center [575, 473] width 463 height 12
drag, startPoint x: 483, startPoint y: 476, endPoint x: 490, endPoint y: 475, distance: 7.3
click at [484, 476] on font "17:00 и 18:00" at bounding box center [475, 472] width 44 height 8
drag, startPoint x: 519, startPoint y: 470, endPoint x: 540, endPoint y: 470, distance: 20.9
click at [540, 470] on font ", в зависимости от дорожной ситуации и погоды." at bounding box center [579, 472] width 164 height 8
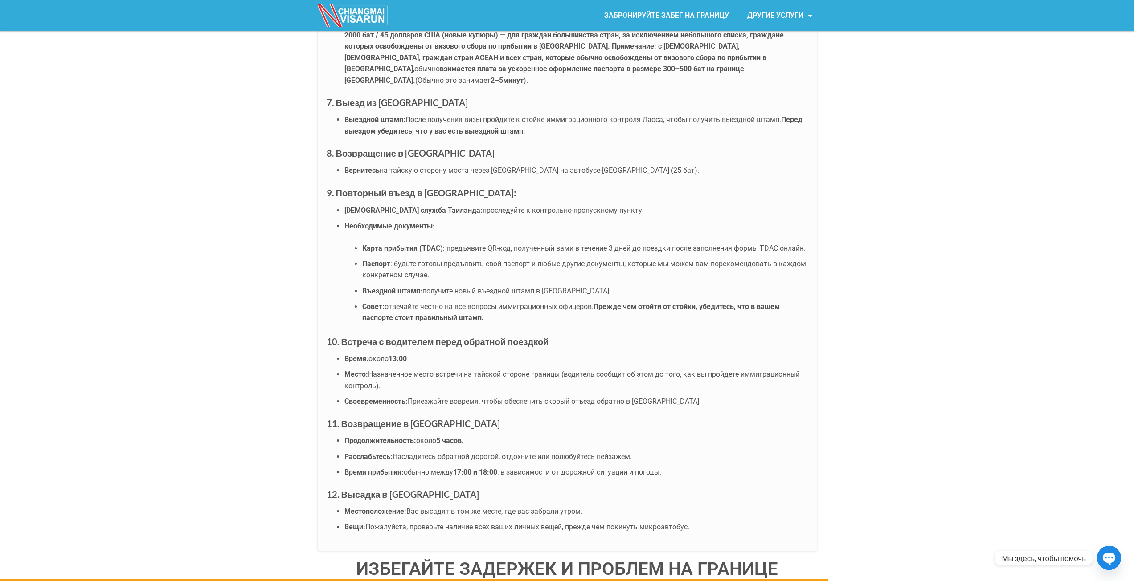
drag, startPoint x: 502, startPoint y: 466, endPoint x: 539, endPoint y: 471, distance: 37.7
click at [539, 471] on ul "Продолжительность: около 5 часов. Расслабьтесь: Насладитесь обратной дорогой, о…" at bounding box center [567, 456] width 481 height 43
click at [539, 470] on font ", в зависимости от дорожной ситуации и погоды." at bounding box center [579, 472] width 164 height 8
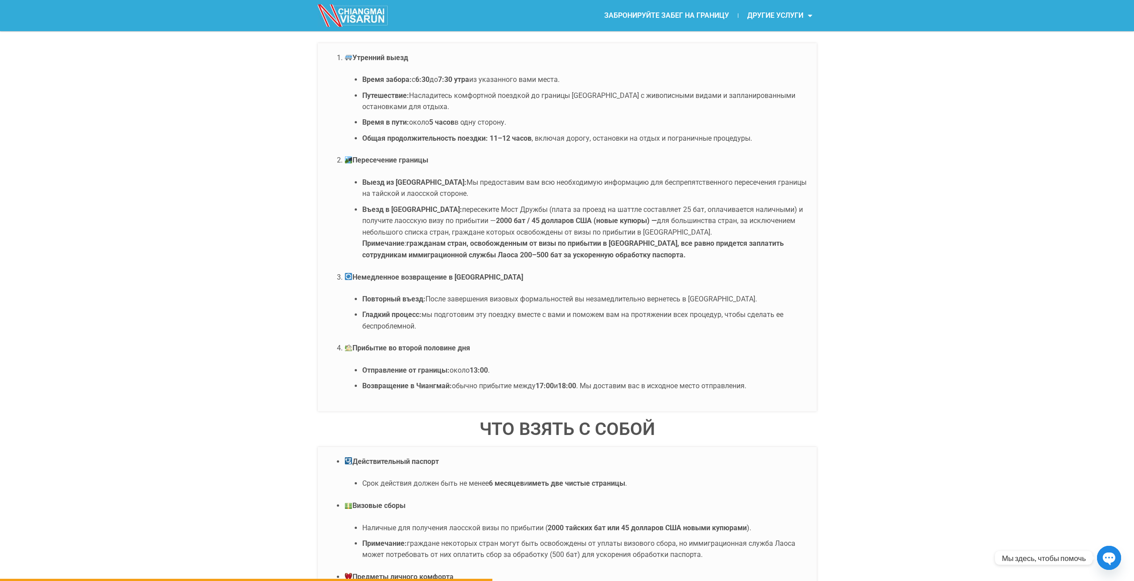
scroll to position [1560, 0]
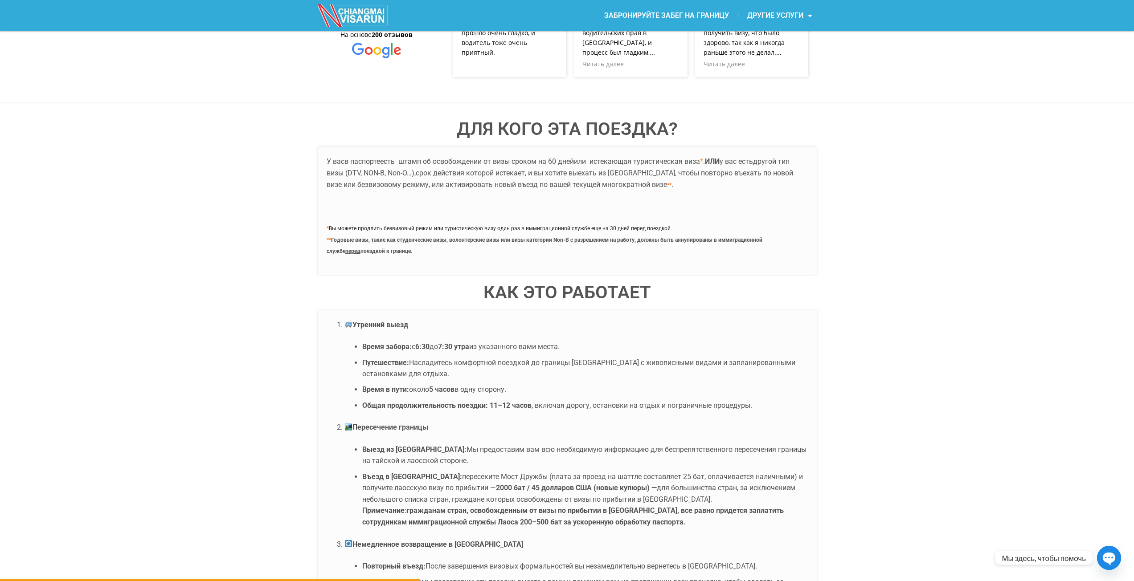
drag, startPoint x: 429, startPoint y: 366, endPoint x: 537, endPoint y: 368, distance: 108.3
click at [538, 369] on li "Путешествие: Насладитесь комфортной поездкой до границы Чианг-Хонг с живописным…" at bounding box center [584, 368] width 445 height 23
click at [535, 367] on font "Насладитесь комфортной поездкой до границы Чианг-Хонг с живописными видами и за…" at bounding box center [578, 369] width 433 height 20
drag, startPoint x: 586, startPoint y: 364, endPoint x: 633, endPoint y: 363, distance: 47.7
click at [632, 364] on font "Насладитесь комфортной поездкой до границы Чианг-Хонг с живописными видами и за…" at bounding box center [578, 369] width 433 height 20
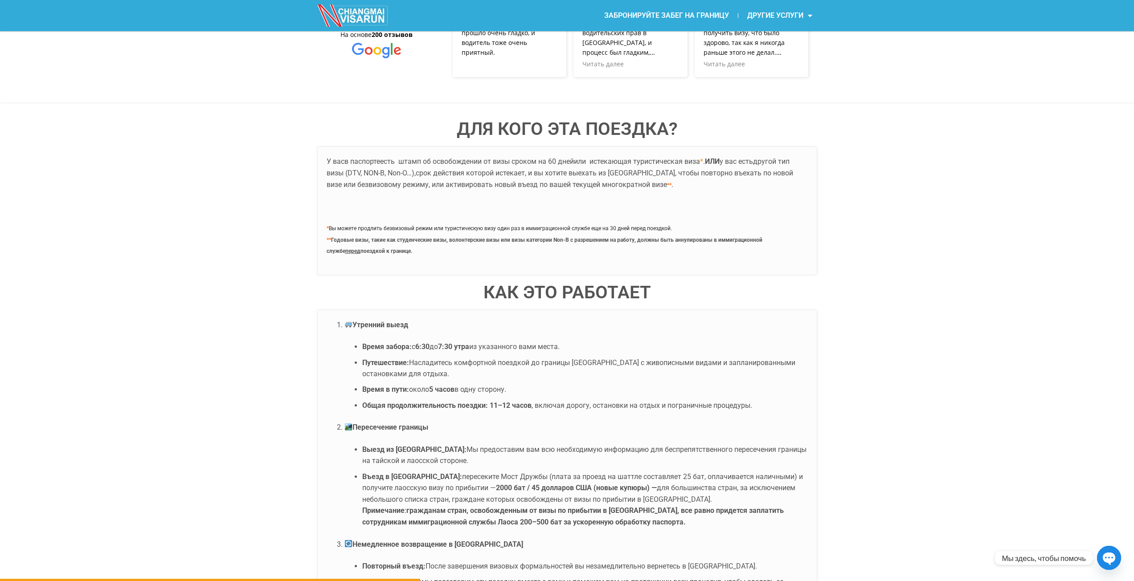
click at [633, 363] on font "Насладитесь комфортной поездкой до границы Чианг-Хонг с живописными видами и за…" at bounding box center [578, 369] width 433 height 20
drag, startPoint x: 699, startPoint y: 363, endPoint x: 747, endPoint y: 363, distance: 47.7
click at [743, 364] on font "Насладитесь комфортной поездкой до границы Чианг-Хонг с живописными видами и за…" at bounding box center [578, 369] width 433 height 20
drag, startPoint x: 747, startPoint y: 363, endPoint x: 740, endPoint y: 365, distance: 6.9
click at [748, 363] on font "Насладитесь комфортной поездкой до границы Чианг-Хонг с живописными видами и за…" at bounding box center [578, 369] width 433 height 20
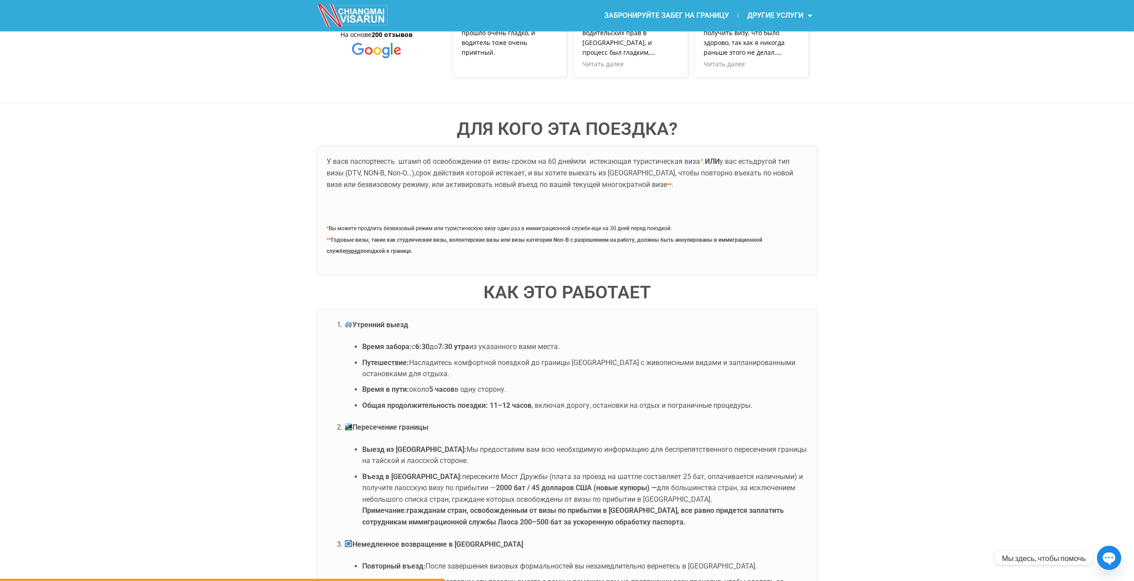
scroll to position [1650, 0]
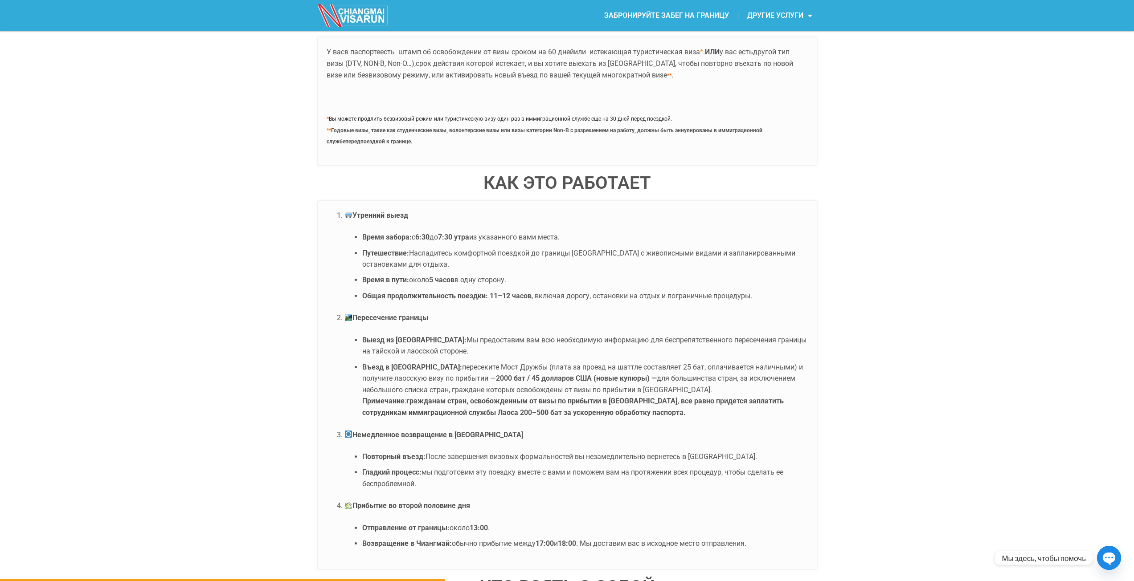
drag, startPoint x: 510, startPoint y: 307, endPoint x: 498, endPoint y: 349, distance: 43.0
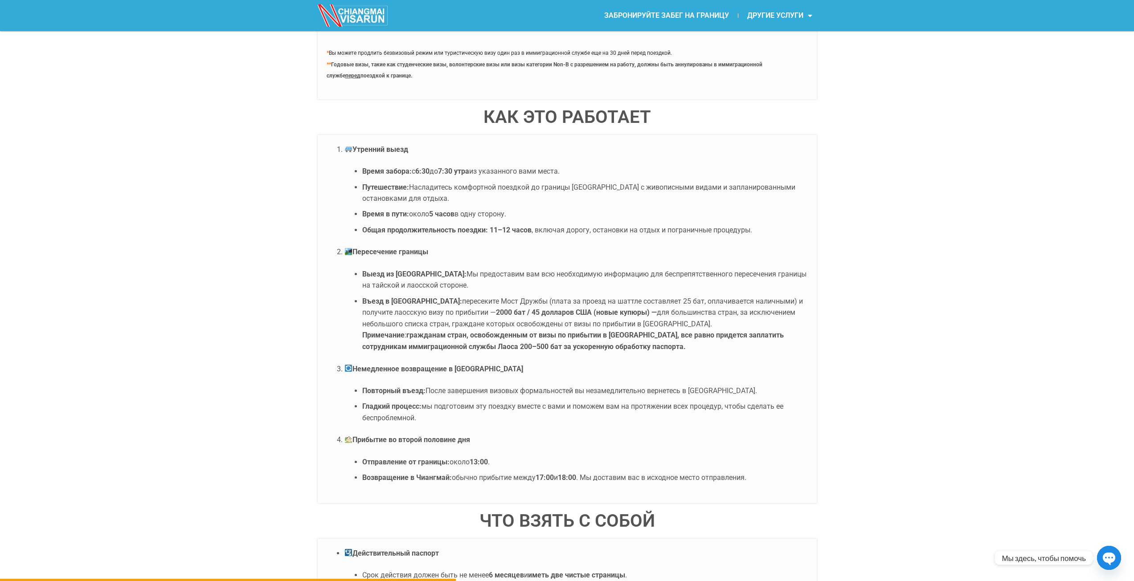
drag, startPoint x: 515, startPoint y: 316, endPoint x: 524, endPoint y: 358, distance: 42.4
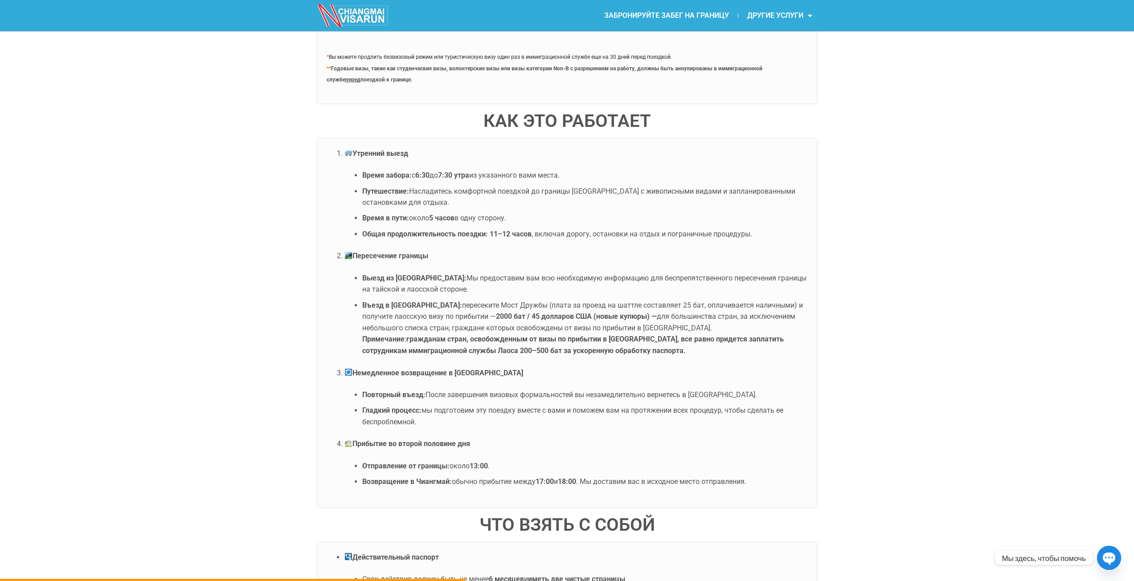
scroll to position [1729, 0]
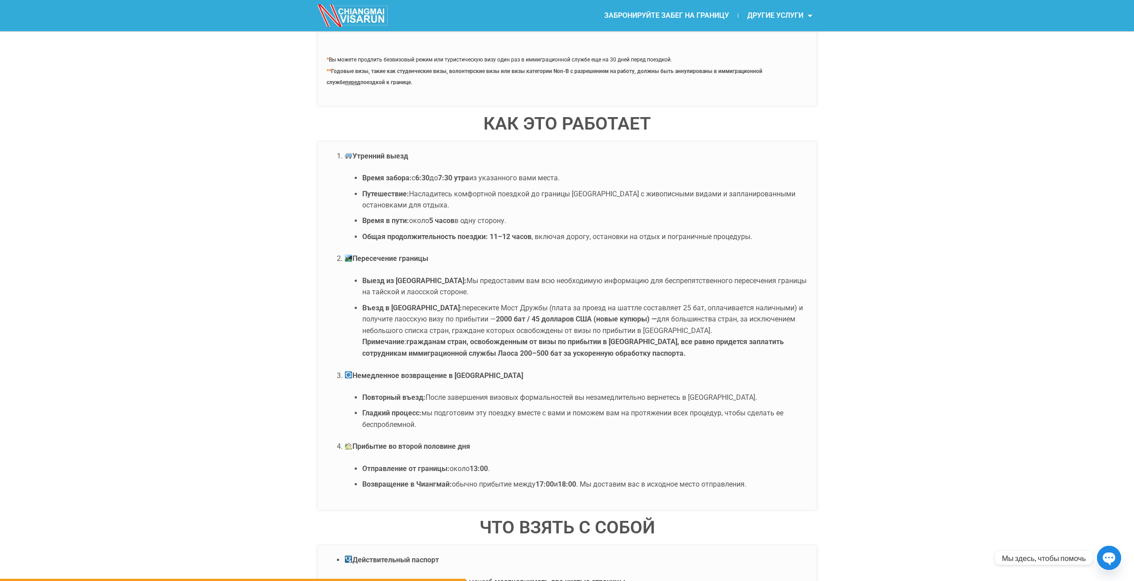
drag, startPoint x: 535, startPoint y: 371, endPoint x: 543, endPoint y: 367, distance: 8.0
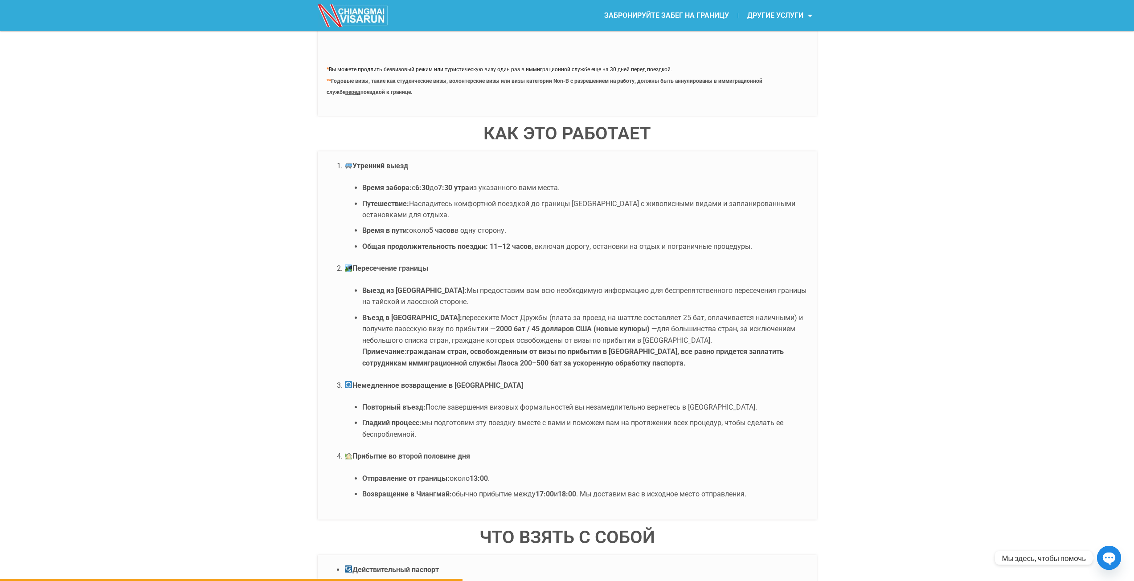
drag, startPoint x: 600, startPoint y: 302, endPoint x: 600, endPoint y: 319, distance: 17.4
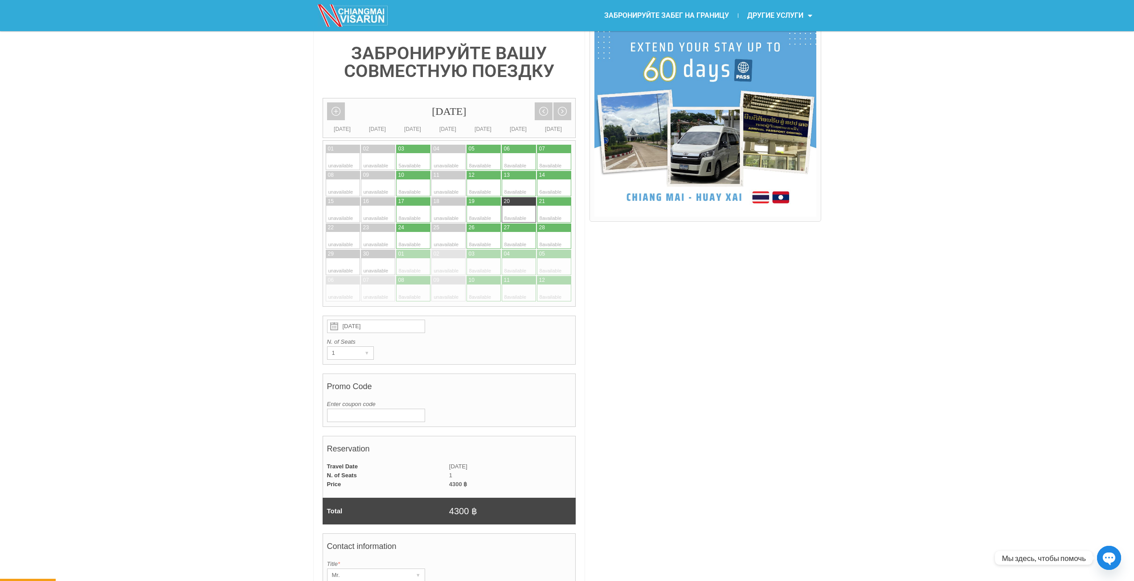
scroll to position [28, 0]
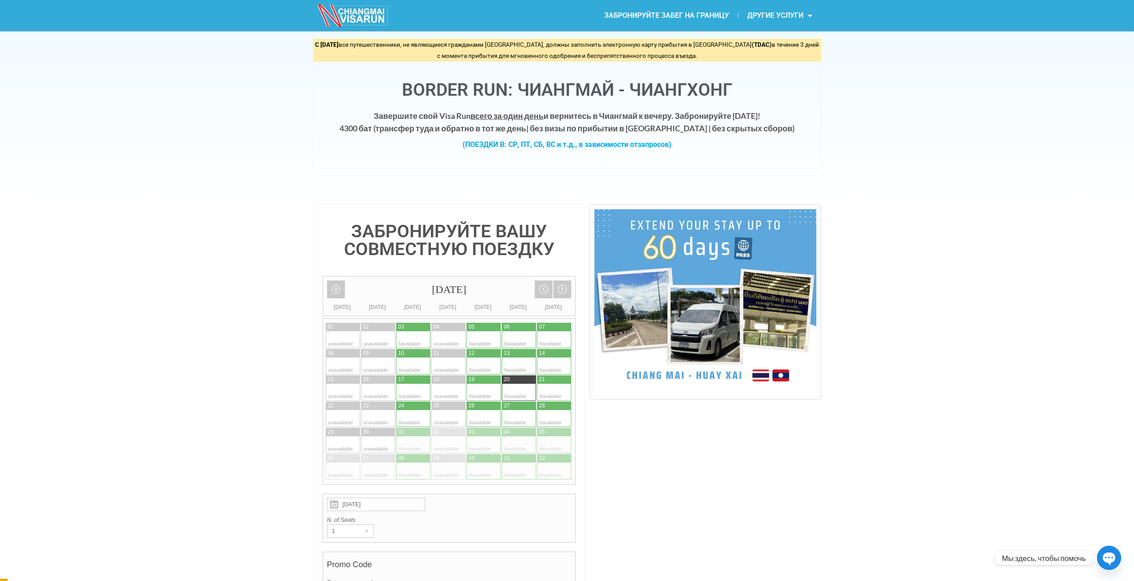
click at [702, 321] on img at bounding box center [704, 302] width 221 height 186
drag, startPoint x: 464, startPoint y: 134, endPoint x: 520, endPoint y: 130, distance: 55.8
click at [508, 130] on h4 "Завершите свой Visa Run всего за один день и вернитесь в Чиангмай к вечеру. Заб…" at bounding box center [567, 123] width 489 height 26
click at [520, 130] on font "трансфер туда и обратно в тот же день" at bounding box center [451, 128] width 151 height 10
drag, startPoint x: 682, startPoint y: 131, endPoint x: 723, endPoint y: 136, distance: 41.7
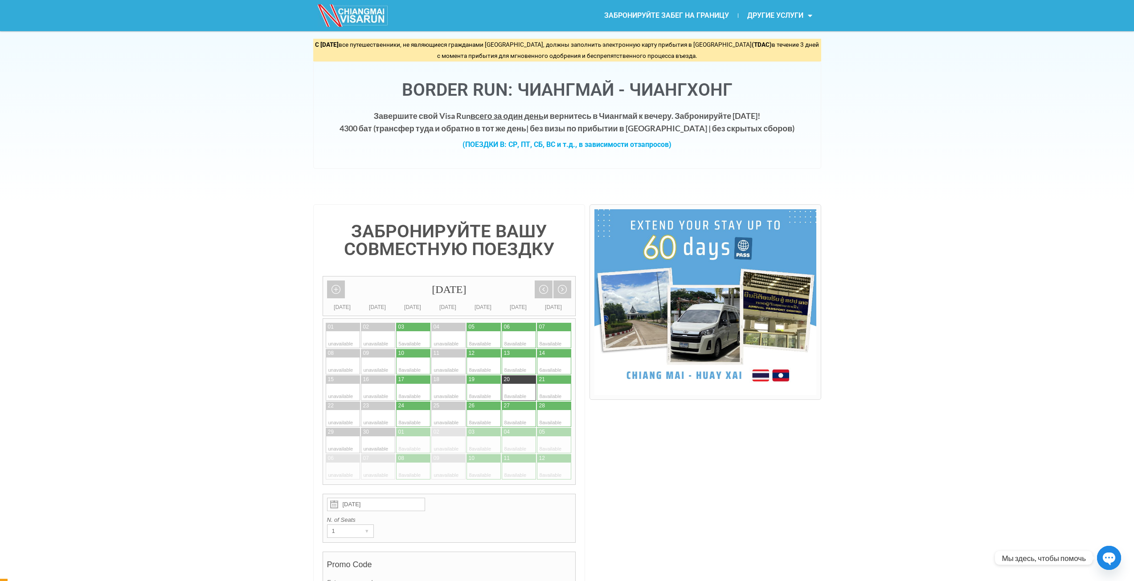
click at [695, 134] on h4 "Завершите свой Visa Run всего за один день и вернитесь в Чиангмай к вечеру. Заб…" at bounding box center [567, 123] width 489 height 26
click at [725, 135] on h4 "Завершите свой Visa Run всего за один день и вернитесь в Чиангмай к вечеру. Заб…" at bounding box center [567, 123] width 489 height 26
drag, startPoint x: 523, startPoint y: 45, endPoint x: 561, endPoint y: 47, distance: 38.8
click at [541, 46] on font "все путешественники, не являющиеся гражданами Таиланда, должны заполнить электр…" at bounding box center [545, 44] width 413 height 7
click at [561, 47] on font "все путешественники, не являющиеся гражданами Таиланда, должны заполнить электр…" at bounding box center [545, 44] width 413 height 7
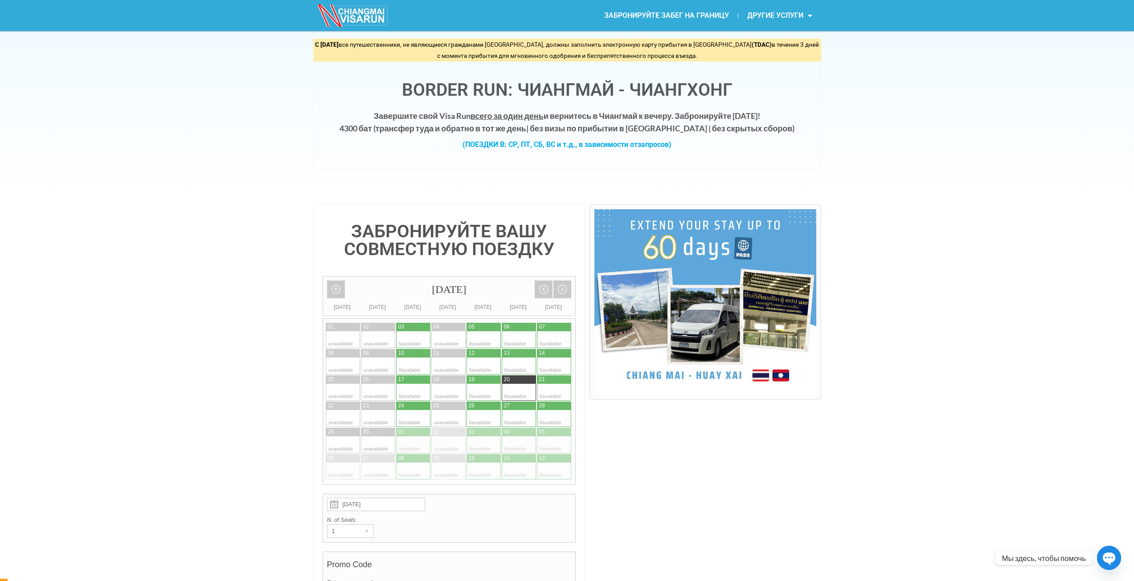
drag, startPoint x: 668, startPoint y: 46, endPoint x: 696, endPoint y: 49, distance: 28.7
click at [693, 49] on div "С 1 мая 2025 года все путешественники, не являющиеся гражданами Таиланда, должн…" at bounding box center [567, 50] width 508 height 23
click at [711, 52] on div "С 1 мая 2025 года все путешественники, не являющиеся гражданами Таиланда, должн…" at bounding box center [567, 50] width 508 height 23
drag, startPoint x: 599, startPoint y: 61, endPoint x: 613, endPoint y: 61, distance: 13.8
click at [610, 61] on div "С 1 мая 2025 года все путешественники, не являющиеся гражданами Таиланда, должн…" at bounding box center [567, 104] width 508 height 130
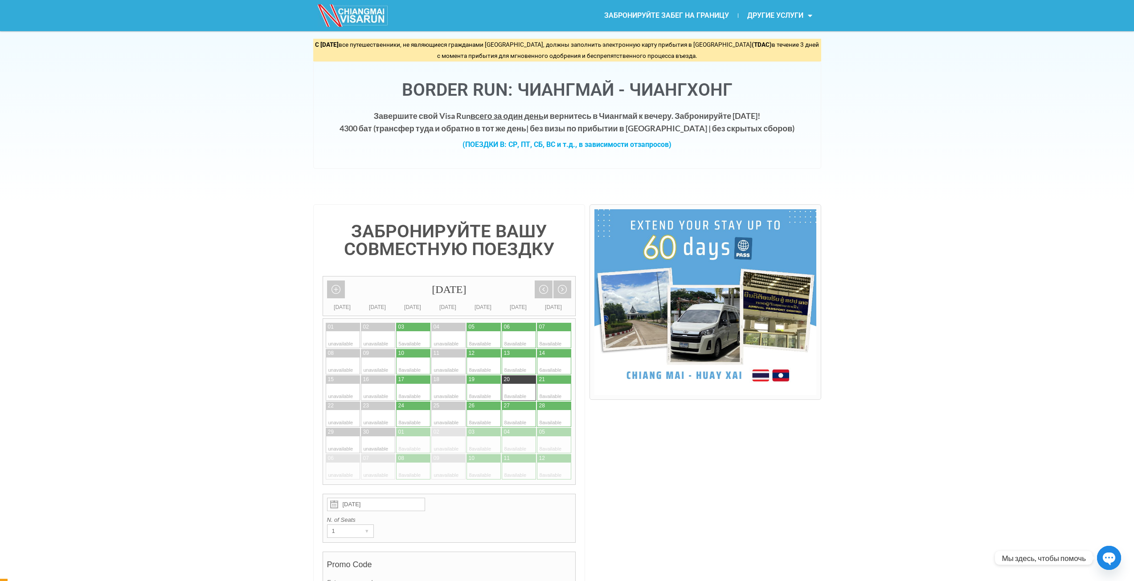
click at [614, 61] on div "Border Run: Чиангмай - Чиангхонг Завершите свой Visa Run всего за один день и в…" at bounding box center [567, 114] width 508 height 107
drag, startPoint x: 752, startPoint y: 43, endPoint x: 780, endPoint y: 45, distance: 27.7
click at [779, 45] on font "в течение 3 дней с момента прибытия для мгновенного одобрения и беспрепятственн…" at bounding box center [628, 50] width 382 height 19
click at [781, 45] on font "в течение 3 дней с момента прибытия для мгновенного одобрения и беспрепятственн…" at bounding box center [628, 50] width 382 height 19
click at [554, 61] on div "С 1 мая 2025 года все путешественники, не являющиеся гражданами Таиланда, должн…" at bounding box center [567, 104] width 508 height 130
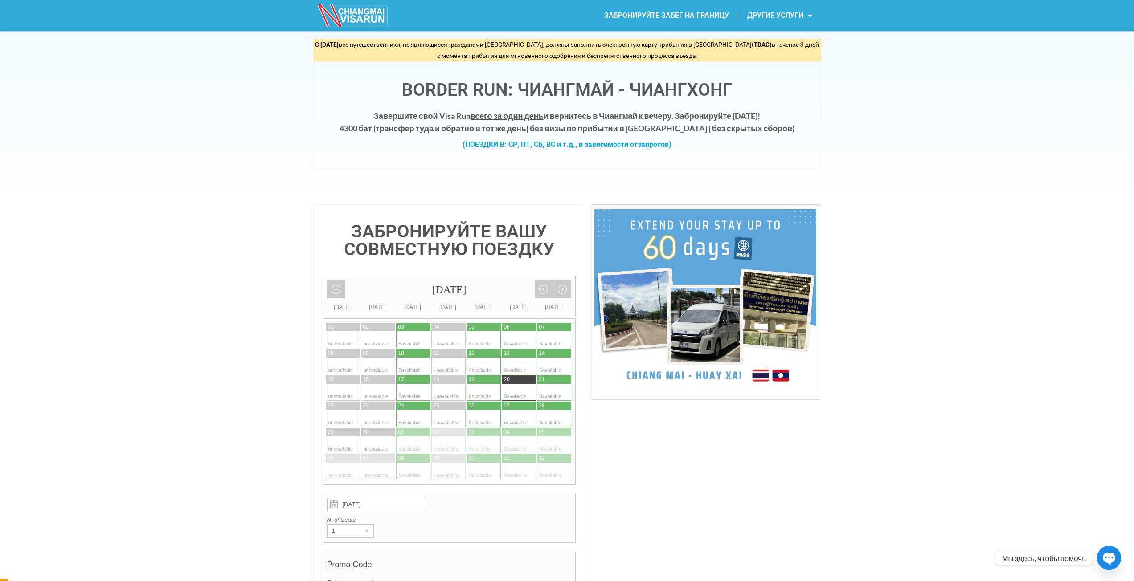
click at [561, 60] on div "С 1 мая 2025 года все путешественники, не являющиеся гражданами Таиланда, должн…" at bounding box center [567, 50] width 508 height 23
drag, startPoint x: 580, startPoint y: -4, endPoint x: 712, endPoint y: 508, distance: 528.4
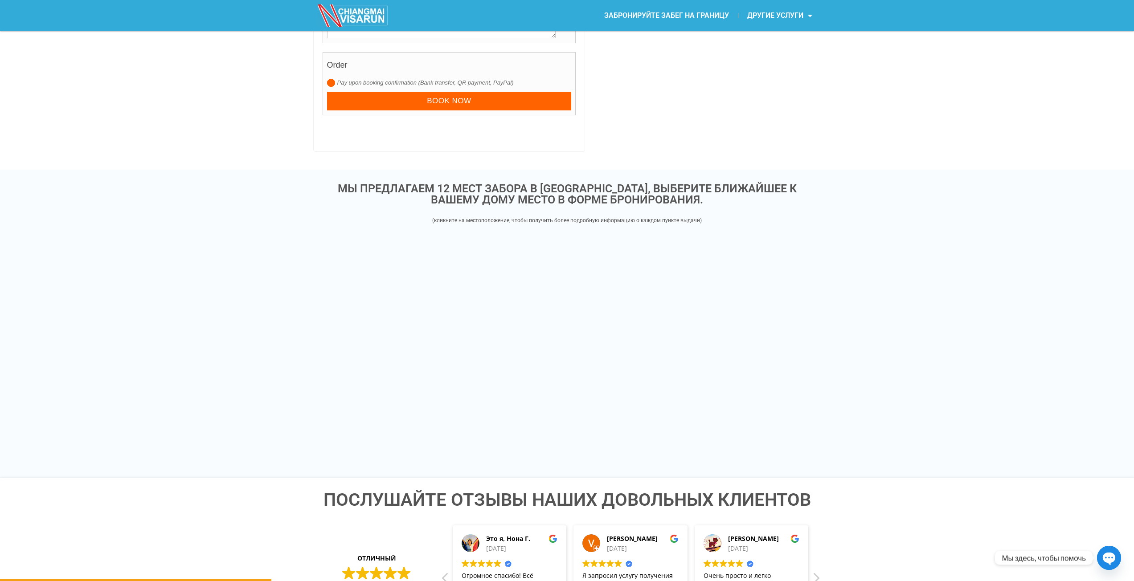
scroll to position [1231, 0]
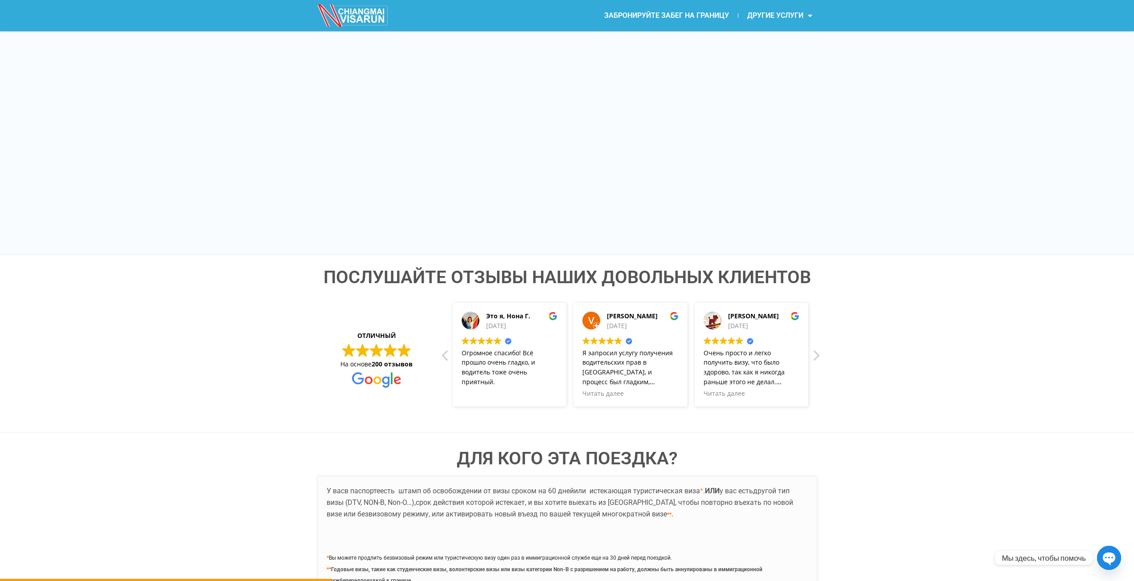
click at [372, 335] on strong "ОТЛИЧНЫЙ" at bounding box center [376, 334] width 109 height 15
click at [373, 360] on div "ОТЛИЧНЫЙ На основе 200 отзывов" at bounding box center [376, 358] width 109 height 62
click at [426, 276] on font "Послушайте отзывы наших довольных клиентов" at bounding box center [566, 277] width 487 height 21
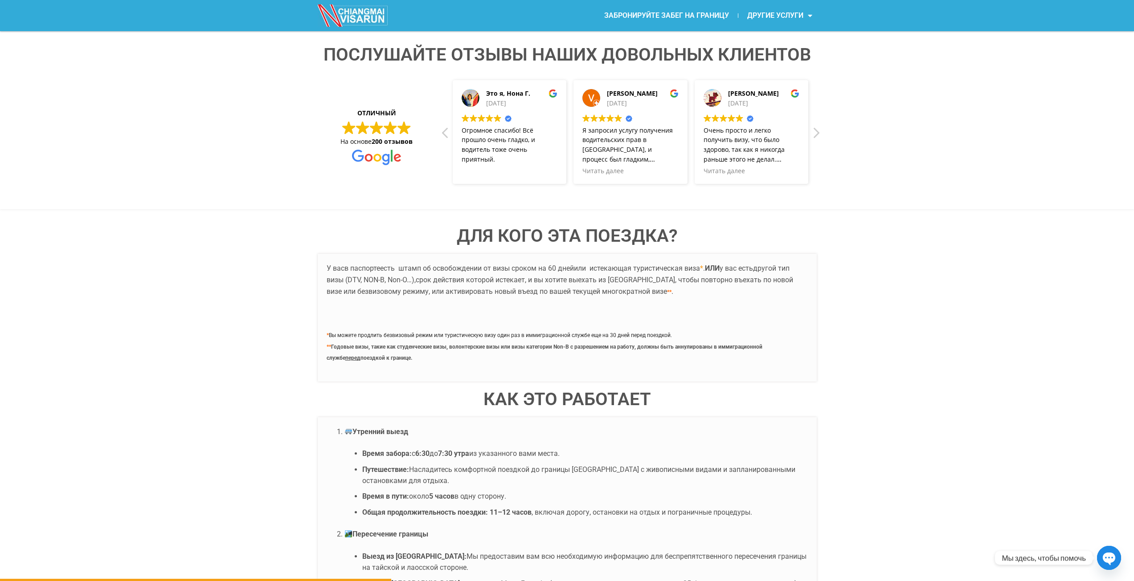
click at [933, 128] on div "Лоуренс Ладейнд 28/06/2025 Trustindex подтверждает, что исходным источником отз…" at bounding box center [993, 132] width 121 height 104
click at [816, 130] on div "Следующий обзор" at bounding box center [815, 135] width 11 height 21
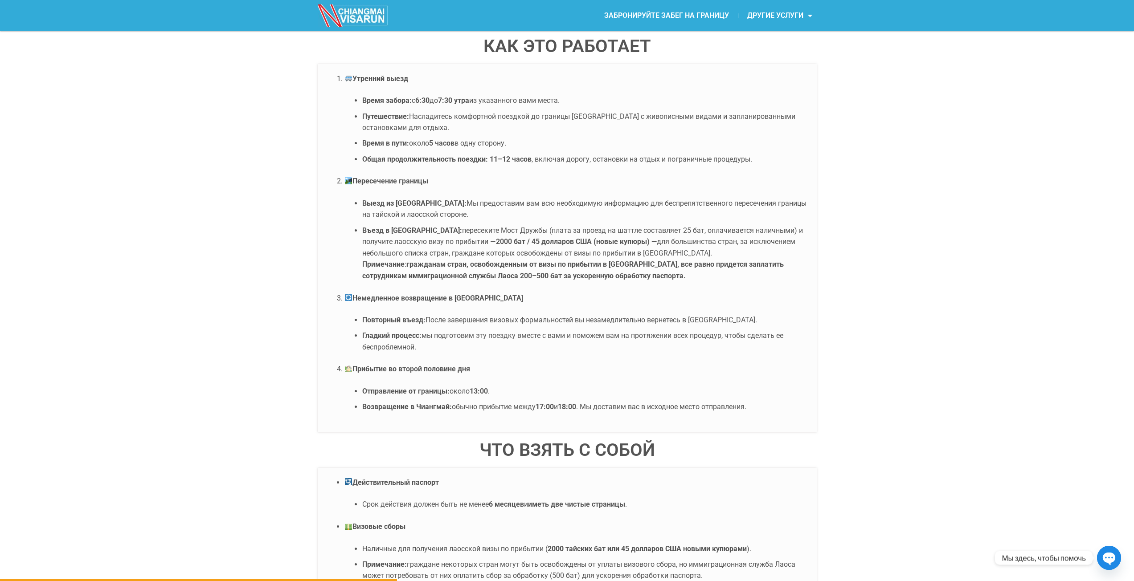
drag, startPoint x: 589, startPoint y: 327, endPoint x: 581, endPoint y: 372, distance: 45.6
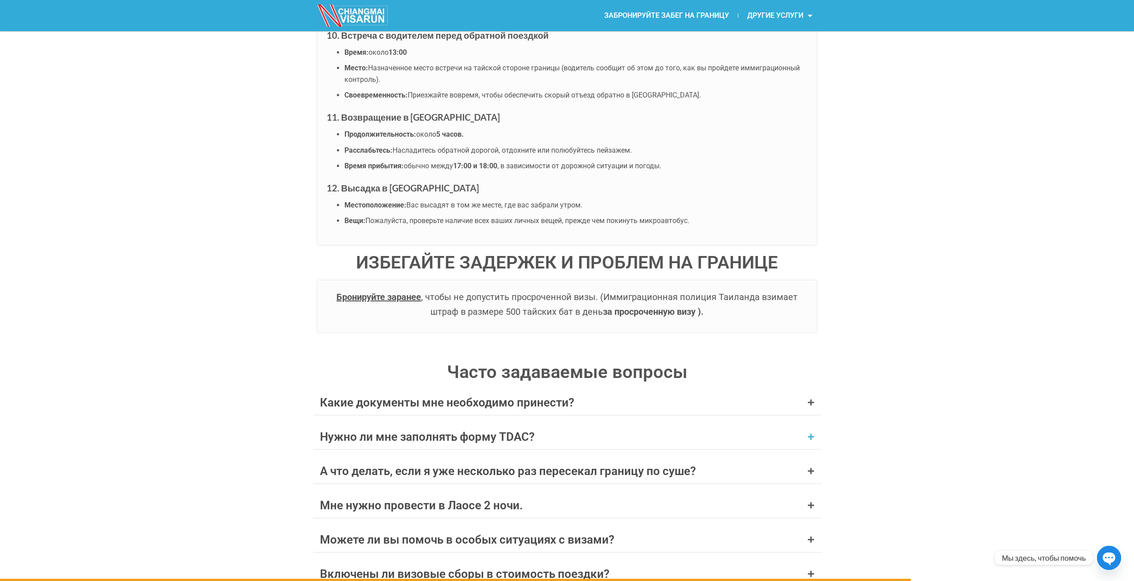
scroll to position [3426, 0]
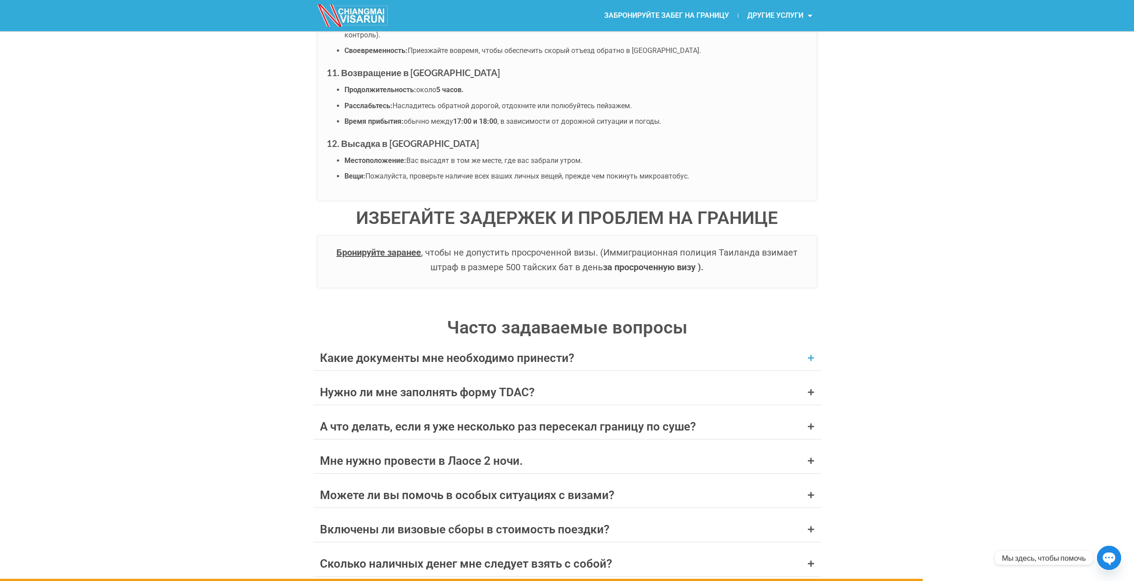
click at [539, 351] on font "Какие документы мне необходимо принести?" at bounding box center [447, 357] width 254 height 13
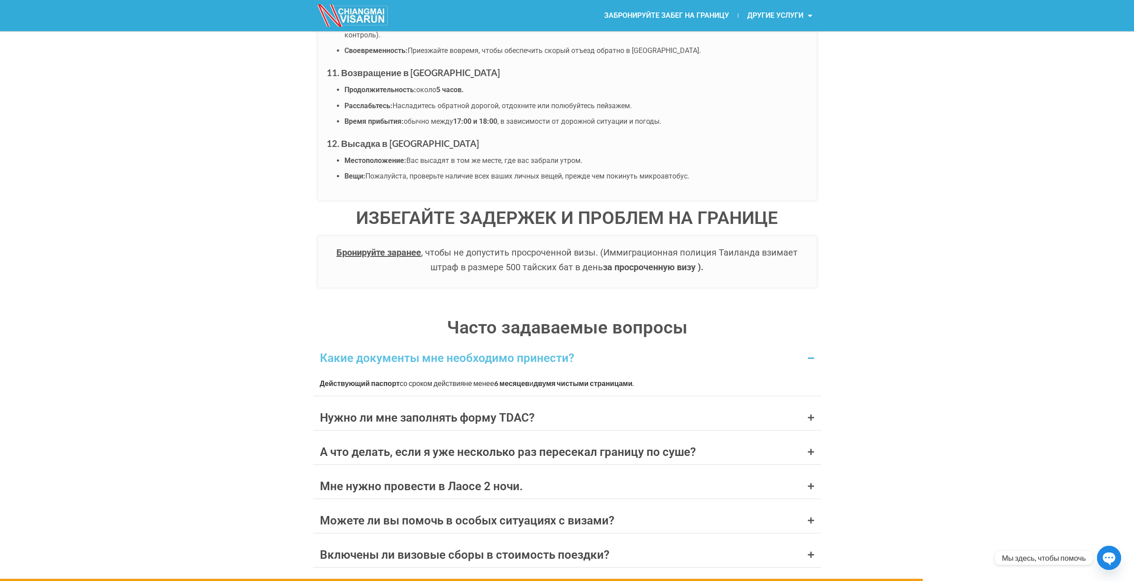
click at [571, 357] on font "Какие документы мне необходимо принести?" at bounding box center [447, 357] width 254 height 13
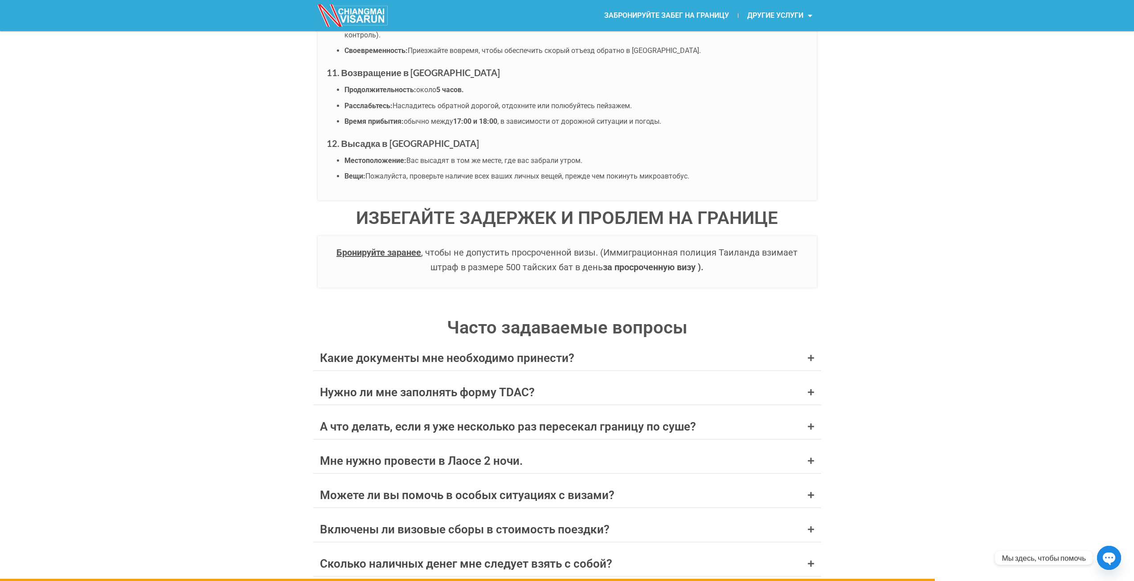
scroll to position [3471, 0]
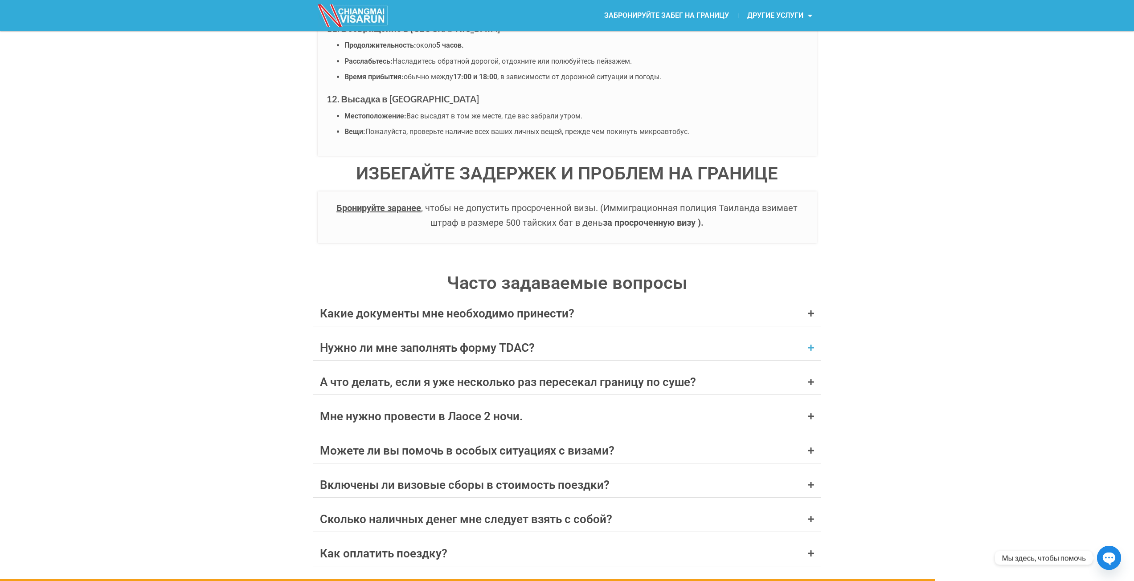
click at [528, 350] on font "Нужно ли мне заполнять форму TDAC?" at bounding box center [427, 347] width 215 height 13
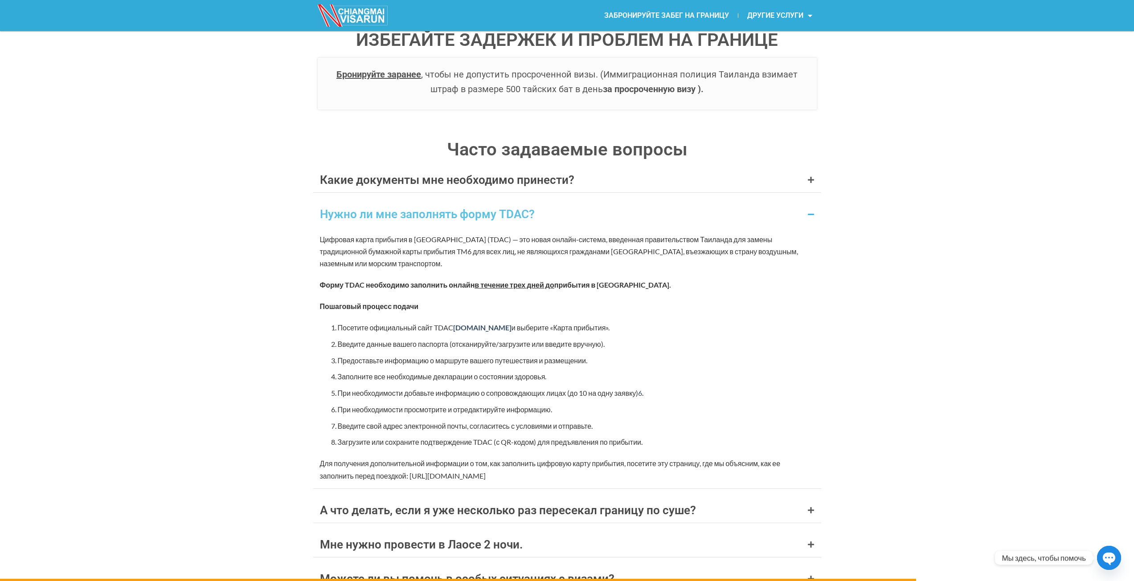
scroll to position [3693, 0]
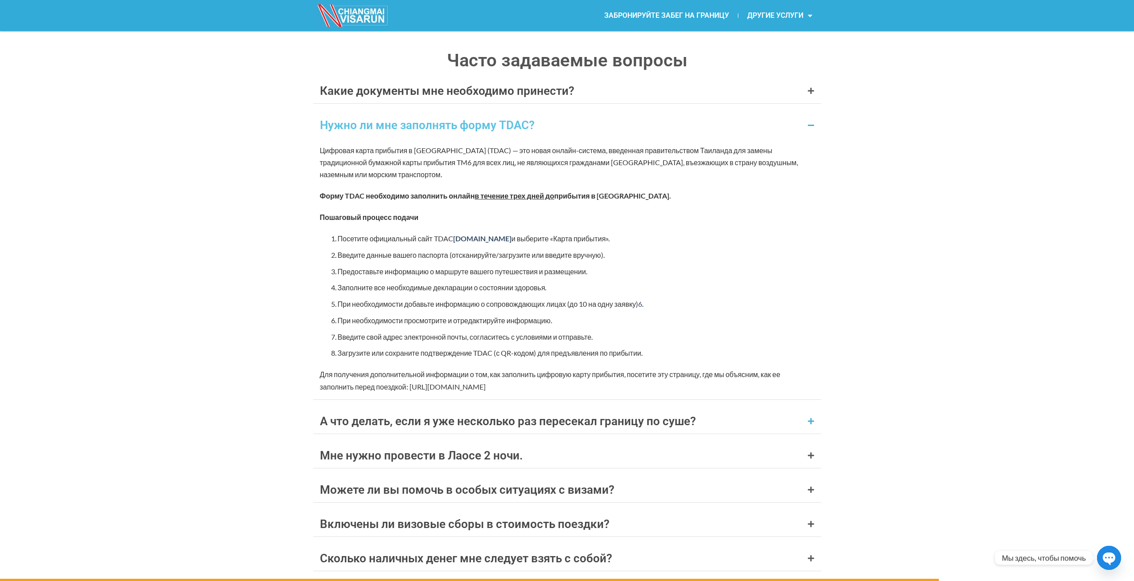
click at [573, 415] on font "А что делать, если я уже несколько раз пересекал границу по суше?" at bounding box center [508, 421] width 376 height 13
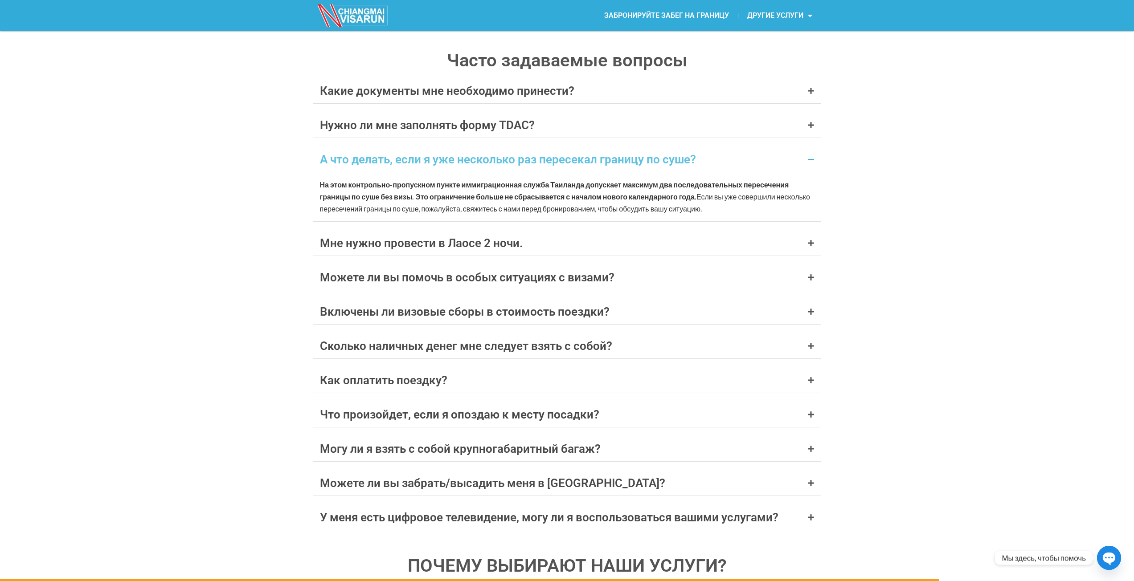
drag, startPoint x: 314, startPoint y: 180, endPoint x: 800, endPoint y: 214, distance: 487.6
click at [800, 214] on div "На этом контрольно-пропускном пункте иммиграционная служба Таиланда допускает м…" at bounding box center [567, 197] width 508 height 50
copy p "На этом контрольно-пропускном пункте иммиграционная служба Таиланда допускает м…"
click at [477, 244] on font "Мне нужно провести в Лаосе 2 ночи." at bounding box center [421, 243] width 203 height 13
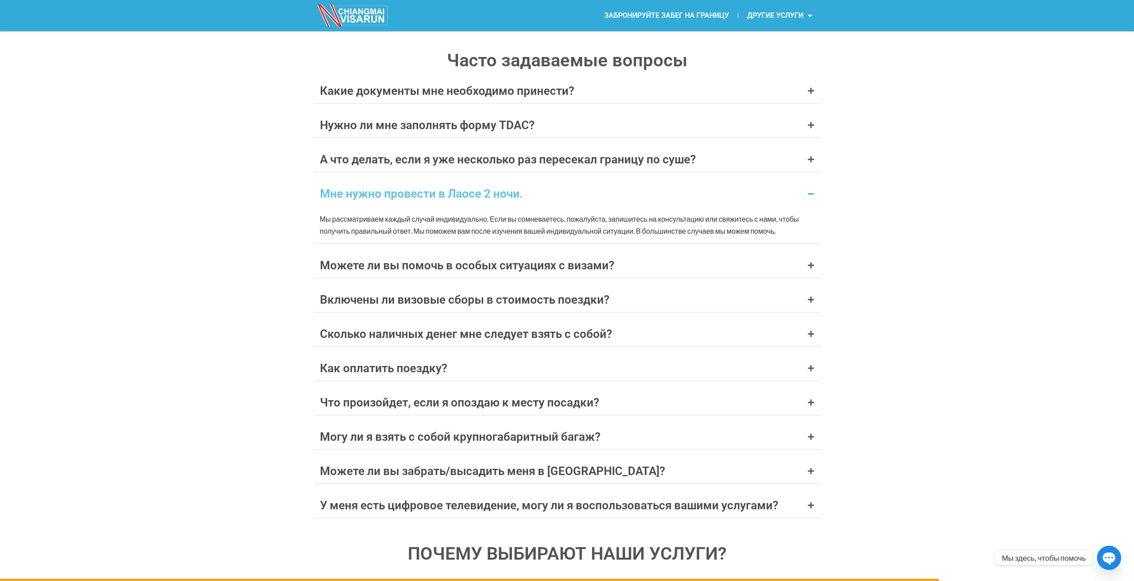
click at [517, 224] on p "Мы рассматриваем каждый случай индивидуально. Если вы сомневаетесь, пожалуйста,…" at bounding box center [567, 225] width 494 height 24
click at [543, 156] on font "А что делать, если я уже несколько раз пересекал границу по суше?" at bounding box center [508, 159] width 376 height 13
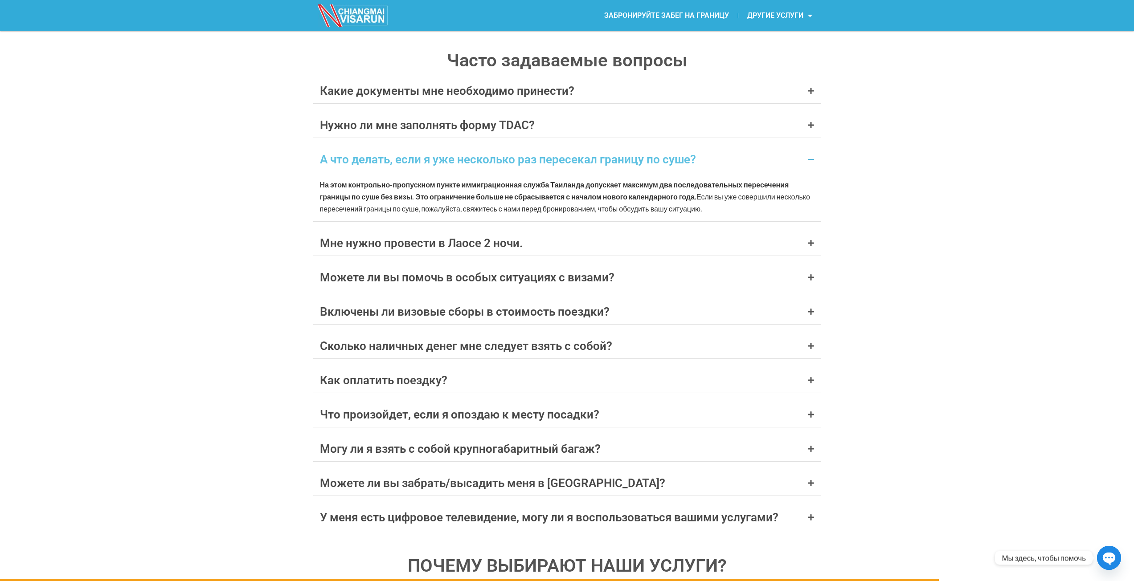
drag, startPoint x: 461, startPoint y: 186, endPoint x: 512, endPoint y: 188, distance: 51.2
click at [506, 187] on font "На этом контрольно-пропускном пункте иммиграционная служба Таиланда допускает м…" at bounding box center [554, 190] width 469 height 20
click at [512, 188] on font "На этом контрольно-пропускном пункте иммиграционная служба Таиланда допускает м…" at bounding box center [554, 190] width 469 height 20
drag, startPoint x: 623, startPoint y: 186, endPoint x: 644, endPoint y: 185, distance: 21.0
click at [644, 185] on font "На этом контрольно-пропускном пункте иммиграционная служба Таиланда допускает м…" at bounding box center [554, 190] width 469 height 20
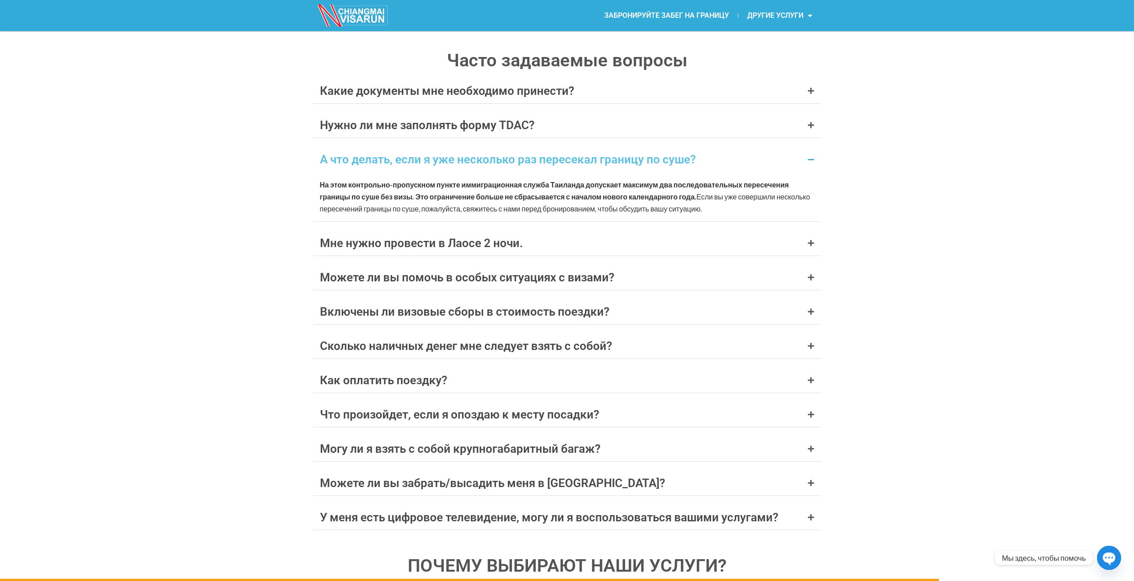
click at [644, 185] on font "На этом контрольно-пропускном пункте иммиграционная служба Таиланда допускает м…" at bounding box center [554, 190] width 469 height 20
drag, startPoint x: 379, startPoint y: 194, endPoint x: 408, endPoint y: 194, distance: 29.0
click at [407, 194] on font "На этом контрольно-пропускном пункте иммиграционная служба Таиланда допускает м…" at bounding box center [554, 190] width 469 height 20
click at [418, 194] on font "Это ограничение больше не сбрасывается с началом нового календарного года." at bounding box center [555, 196] width 281 height 8
drag, startPoint x: 481, startPoint y: 196, endPoint x: 506, endPoint y: 195, distance: 25.0
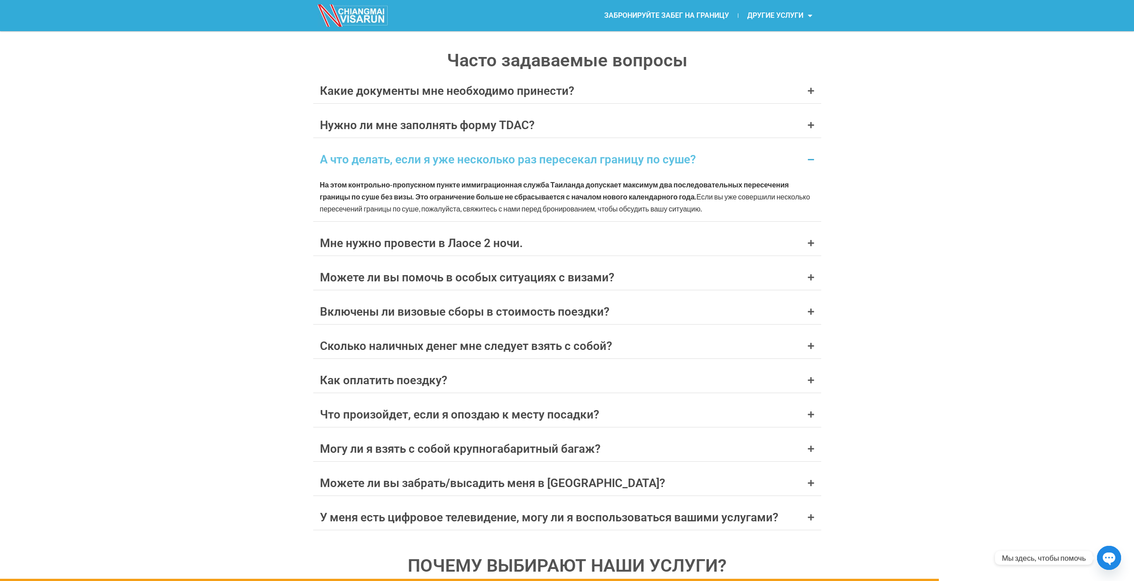
click at [500, 195] on font "Это ограничение больше не сбрасывается с началом нового календарного года." at bounding box center [555, 196] width 281 height 8
click at [506, 194] on font "Это ограничение больше не сбрасывается с началом нового календарного года." at bounding box center [555, 196] width 281 height 8
click at [500, 274] on font "Можете ли вы помочь в особых ситуациях с визами?" at bounding box center [467, 277] width 294 height 13
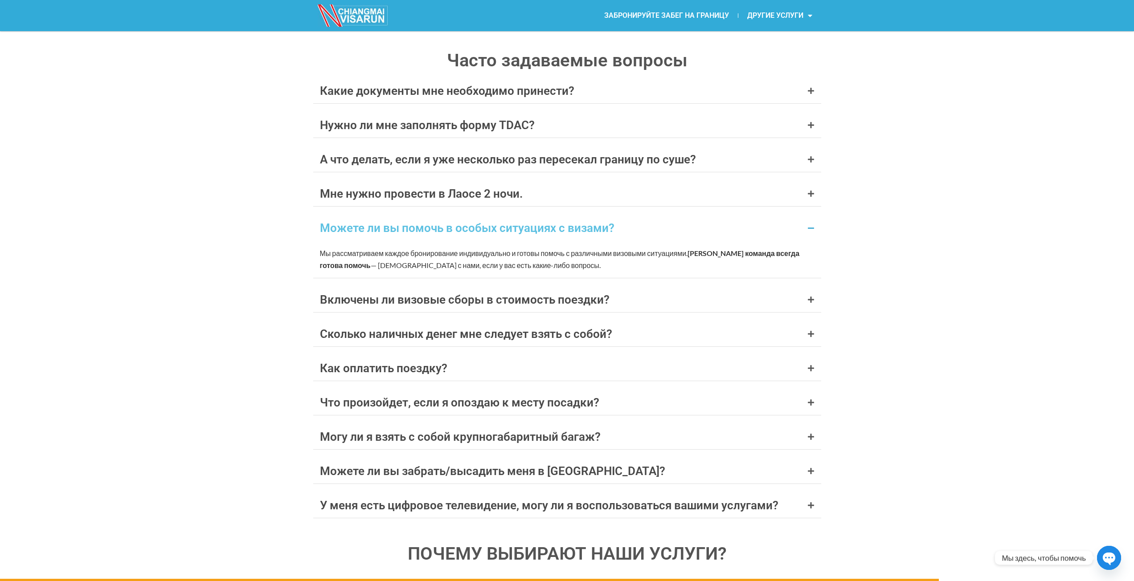
drag, startPoint x: 643, startPoint y: 253, endPoint x: 685, endPoint y: 252, distance: 41.5
click at [674, 252] on font "Мы рассматриваем каждое бронирование индивидуально и готовы помочь с различными…" at bounding box center [504, 253] width 368 height 8
click at [685, 252] on font "Мы рассматриваем каждое бронирование индивидуально и готовы помочь с различными…" at bounding box center [504, 253] width 368 height 8
drag, startPoint x: 417, startPoint y: 296, endPoint x: 428, endPoint y: 301, distance: 12.2
click at [428, 301] on font "Включены ли визовые сборы в стоимость поездки?" at bounding box center [465, 299] width 290 height 13
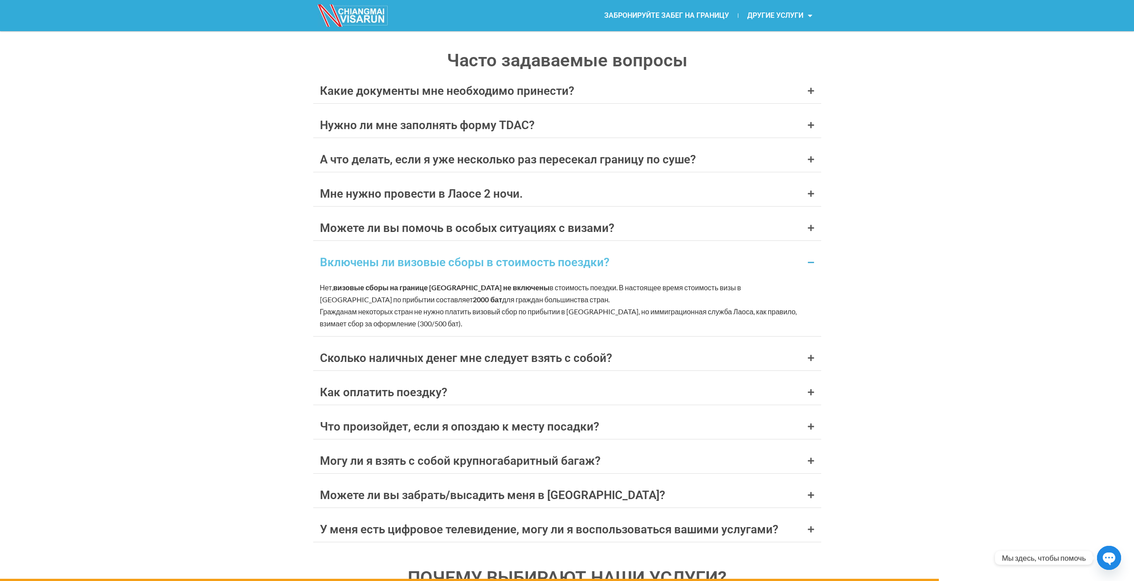
click at [502, 302] on font "для граждан большинства стран." at bounding box center [555, 299] width 107 height 8
click at [472, 356] on font "Сколько наличных денег мне следует взять с собой?" at bounding box center [466, 357] width 292 height 13
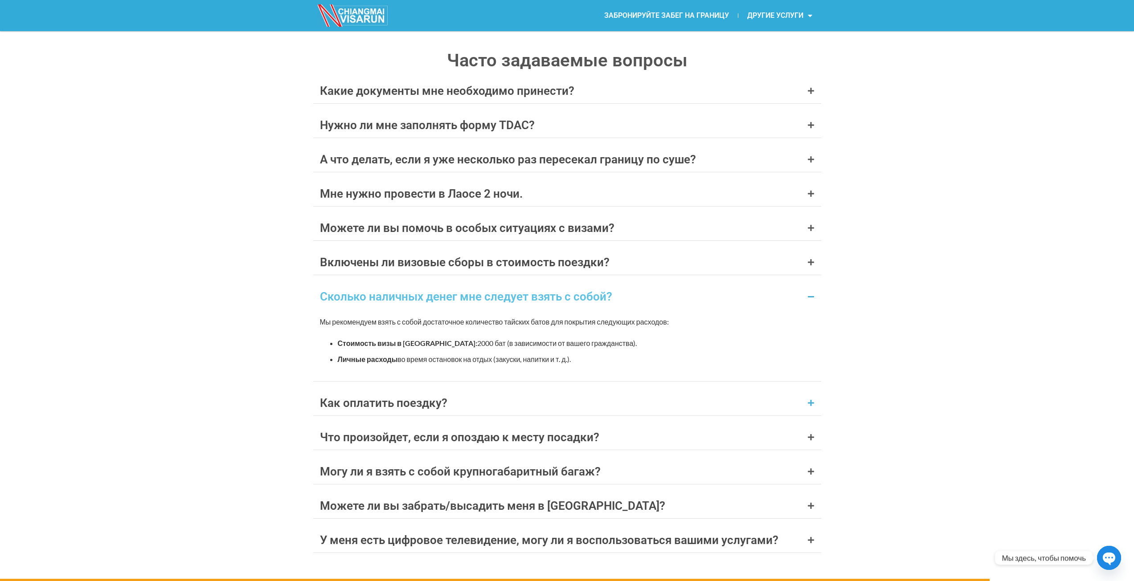
scroll to position [3738, 0]
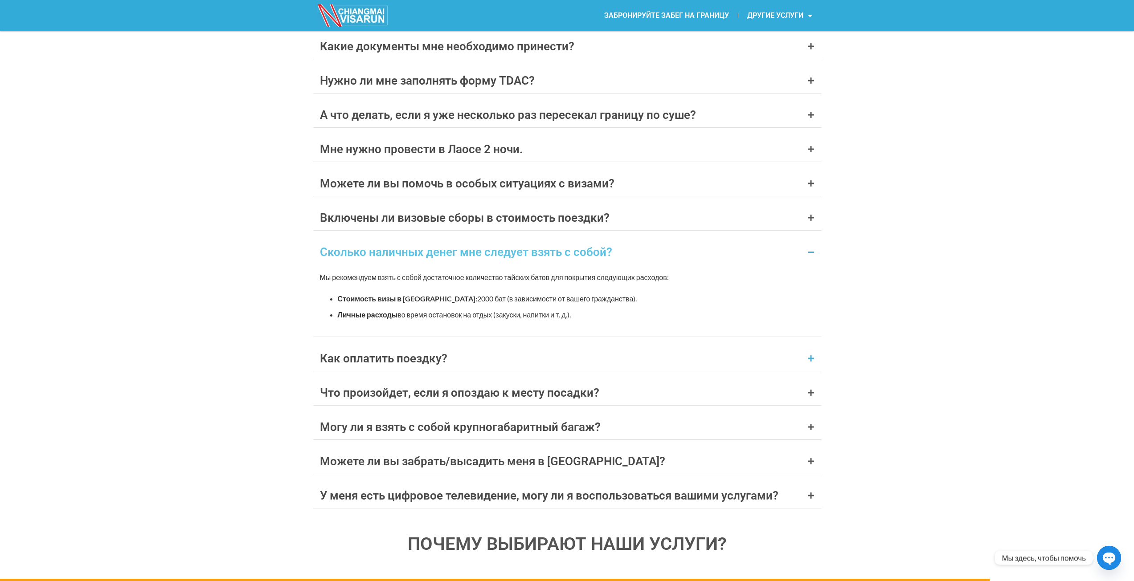
click at [460, 363] on div "Как оплатить поездку?" at bounding box center [567, 358] width 508 height 25
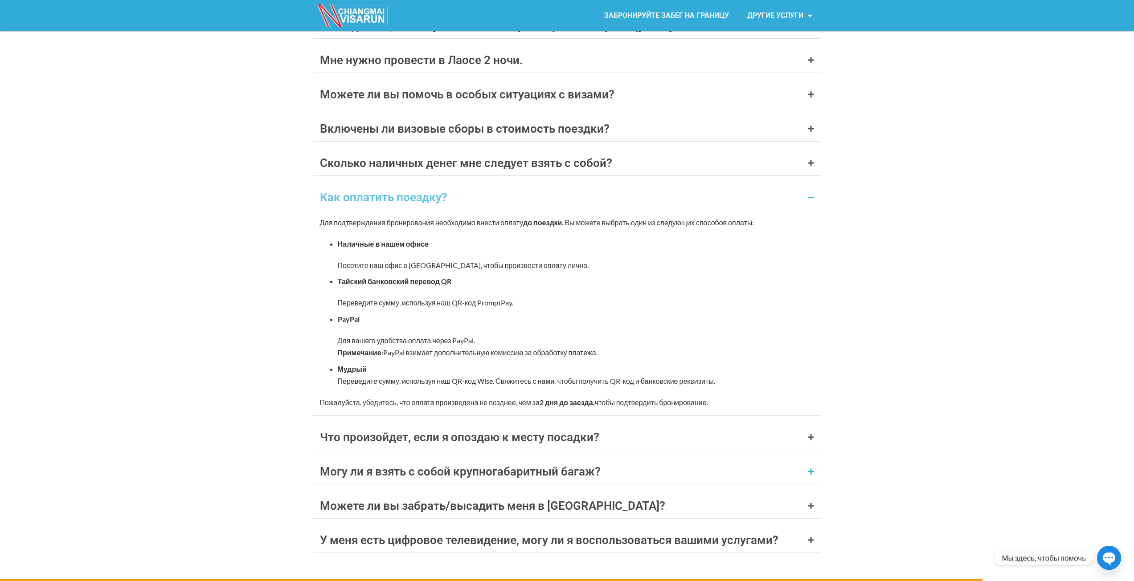
scroll to position [3872, 0]
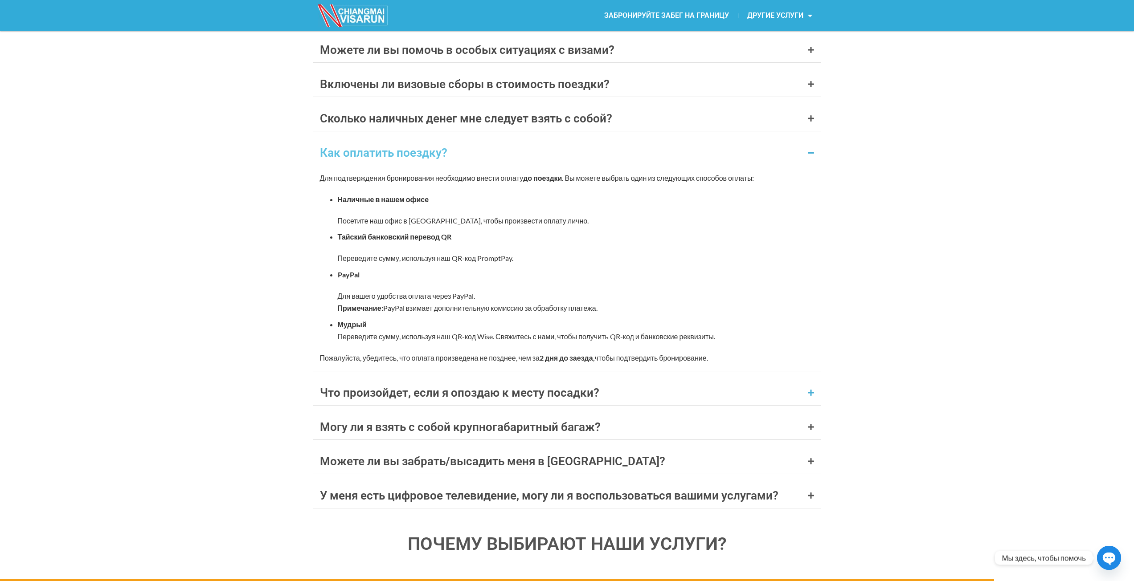
click at [492, 393] on font "Что произойдет, если я опоздаю к месту посадки?" at bounding box center [459, 392] width 279 height 13
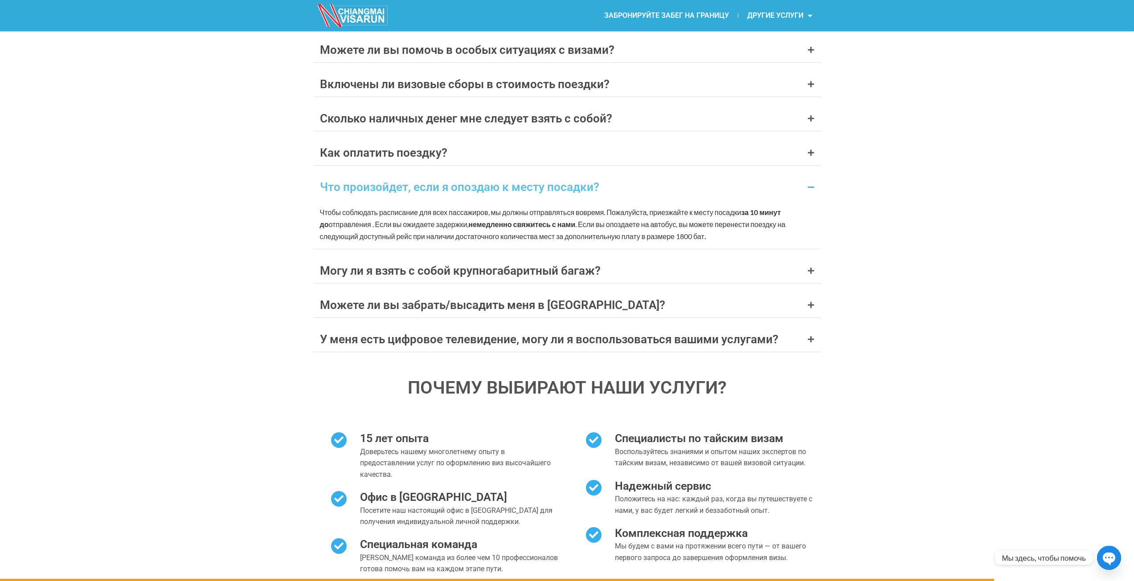
drag, startPoint x: 539, startPoint y: 275, endPoint x: 450, endPoint y: 371, distance: 130.8
click at [520, 347] on div "Какие документы мне необходимо принести? Действующий паспорт со сроком действия…" at bounding box center [567, 126] width 508 height 453
click at [405, 393] on h3 "ПОЧЕМУ ВЫБИРАЮТ НАШИ УСЛУГИ?" at bounding box center [567, 388] width 508 height 18
click at [531, 307] on font "Можете ли вы забрать/высадить меня в Чианграе?" at bounding box center [492, 304] width 345 height 13
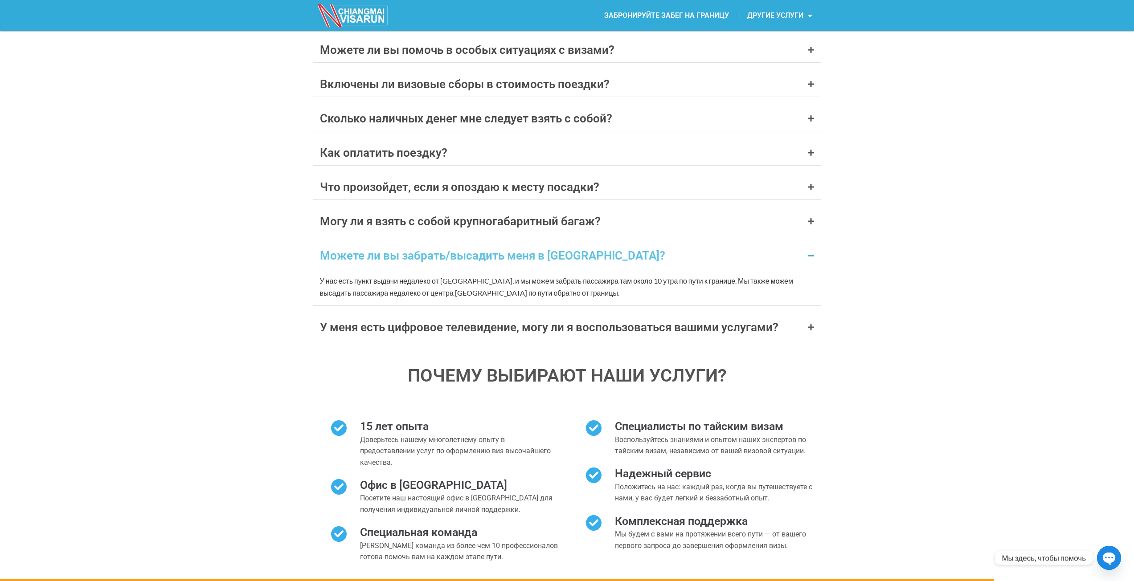
drag, startPoint x: 509, startPoint y: 284, endPoint x: 537, endPoint y: 282, distance: 27.7
click at [534, 282] on font "У нас есть пункт выдачи недалеко от Чианграя, и мы можем забрать пассажира там …" at bounding box center [556, 287] width 473 height 20
click at [545, 282] on font "У нас есть пункт выдачи недалеко от Чианграя, и мы можем забрать пассажира там …" at bounding box center [556, 287] width 473 height 20
drag, startPoint x: 570, startPoint y: 292, endPoint x: 287, endPoint y: 278, distance: 283.7
click at [287, 278] on div "Часто задаваемые вопросы Какие документы мне необходимо принести? Действующий п…" at bounding box center [567, 227] width 1134 height 734
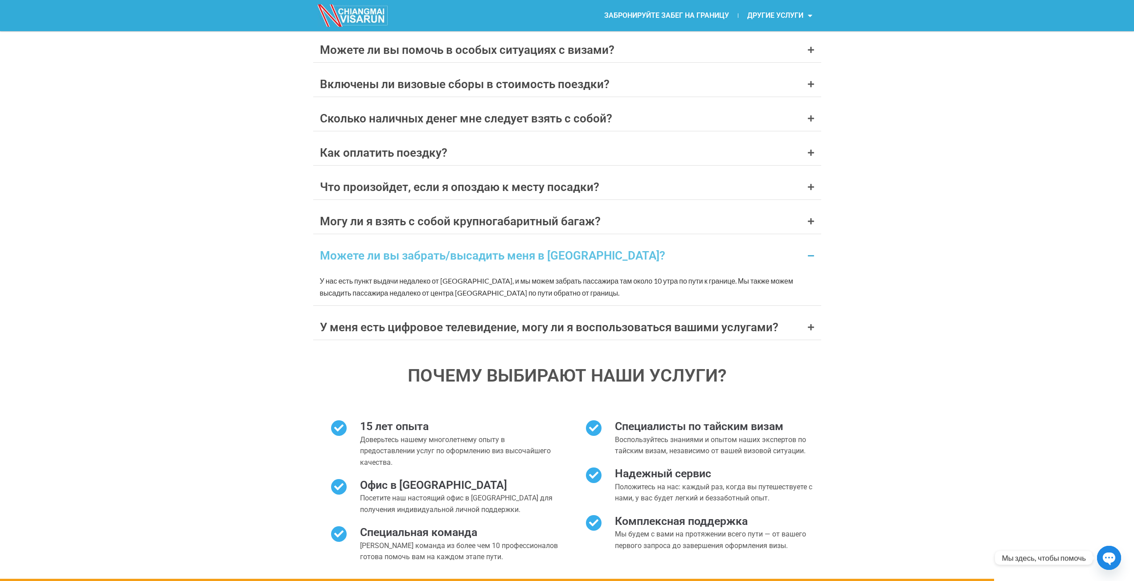
copy font "У нас есть пункт выдачи недалеко от Чианграя, и мы можем забрать пассажира там …"
click at [454, 330] on font "У меня есть цифровое телевидение, могу ли я воспользоваться вашими услугами?" at bounding box center [549, 327] width 458 height 13
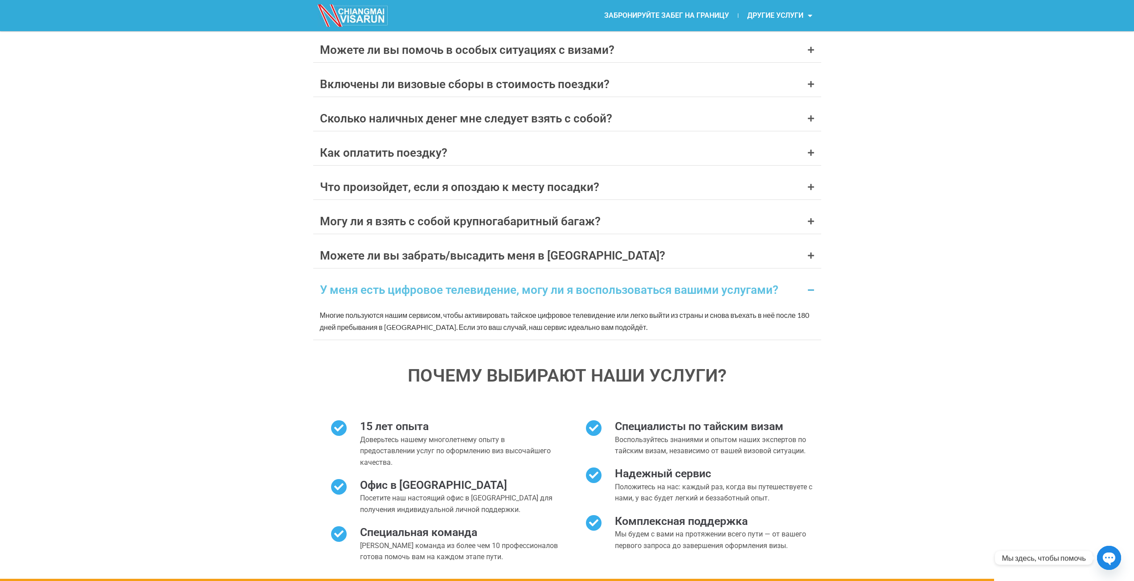
click at [470, 329] on font "Многие пользуются нашим сервисом, чтобы активировать тайское цифровое телевиден…" at bounding box center [564, 321] width 489 height 20
drag, startPoint x: 343, startPoint y: 322, endPoint x: 394, endPoint y: 317, distance: 51.0
click at [392, 317] on p "Многие пользуются нашим сервисом, чтобы активировать тайское цифровое телевиден…" at bounding box center [567, 321] width 494 height 24
click at [394, 317] on font "Многие пользуются нашим сервисом, чтобы активировать тайское цифровое телевиден…" at bounding box center [564, 321] width 489 height 20
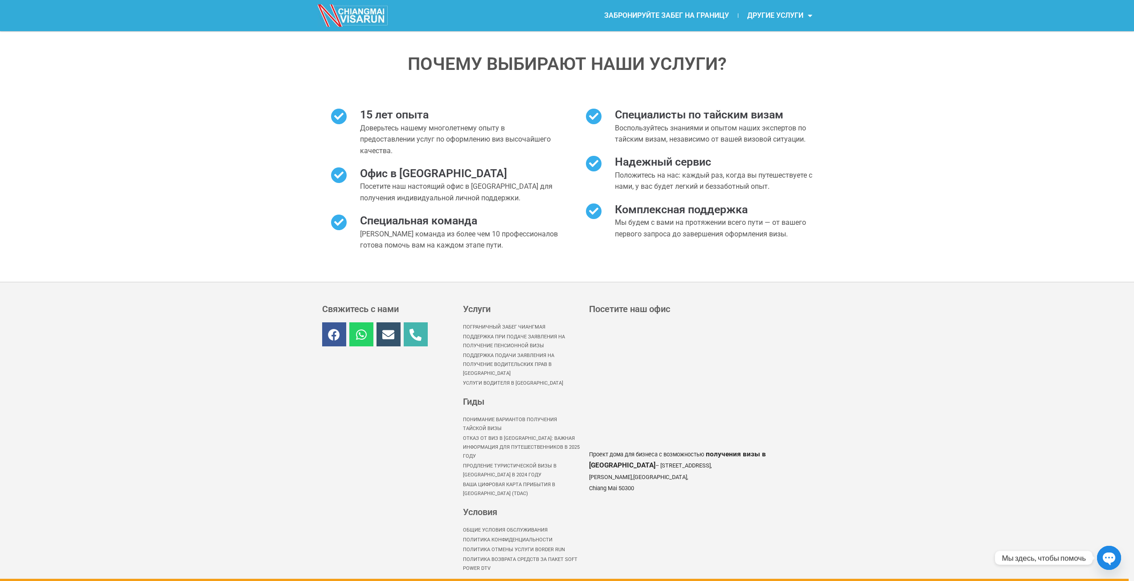
scroll to position [4228, 0]
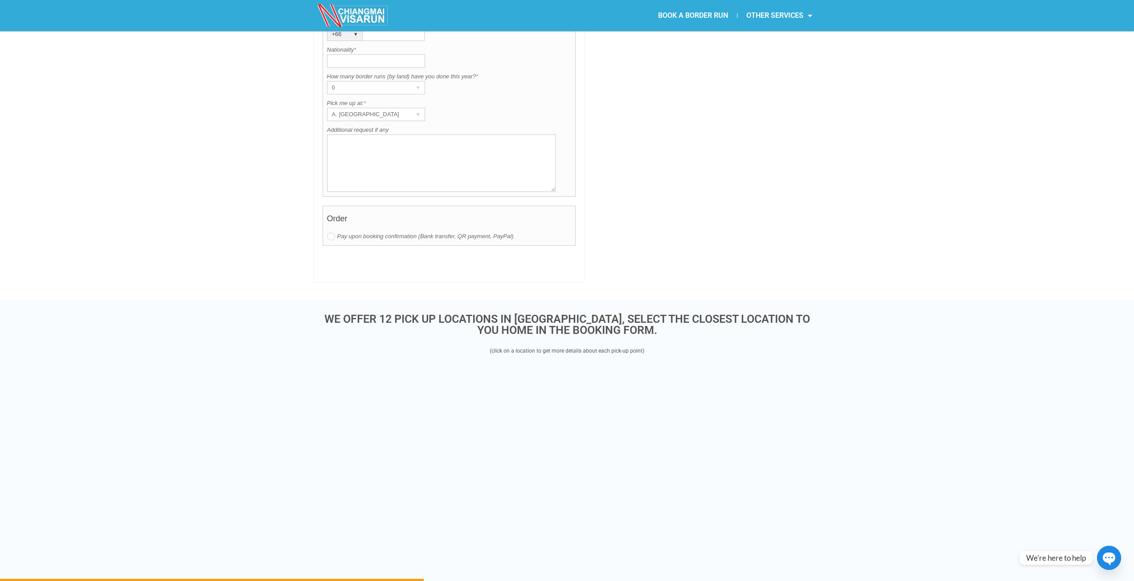
scroll to position [1449, 0]
